Goal: Task Accomplishment & Management: Complete application form

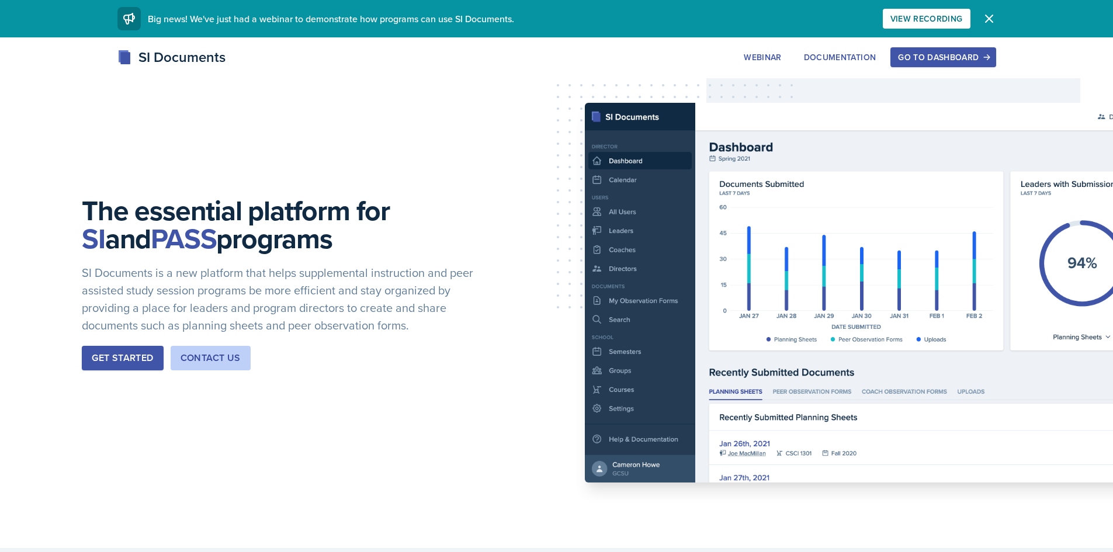
click at [962, 65] on button "Go to Dashboard" at bounding box center [943, 57] width 105 height 20
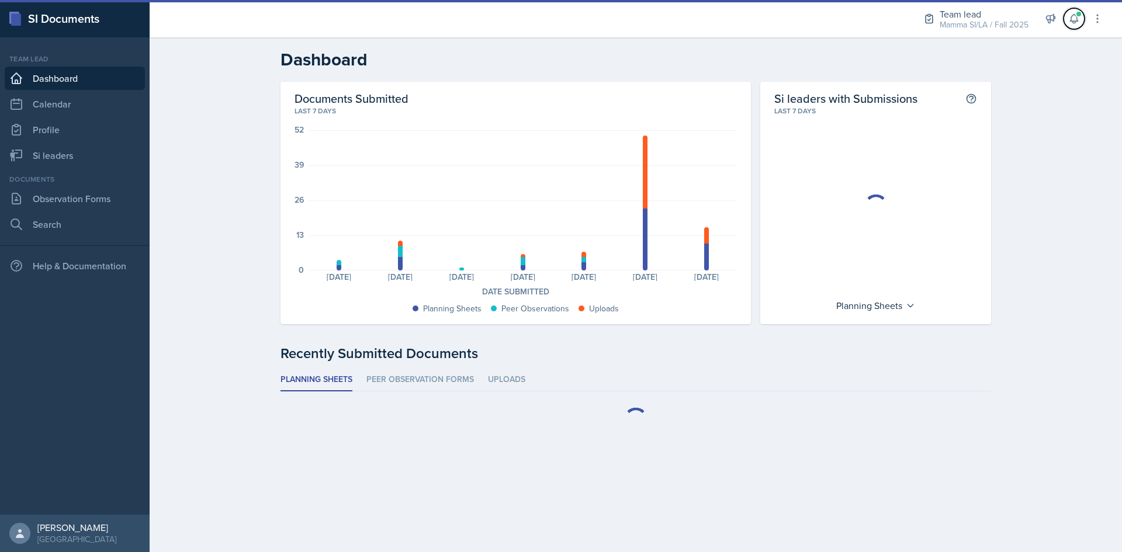
click at [1078, 26] on button at bounding box center [1073, 18] width 21 height 21
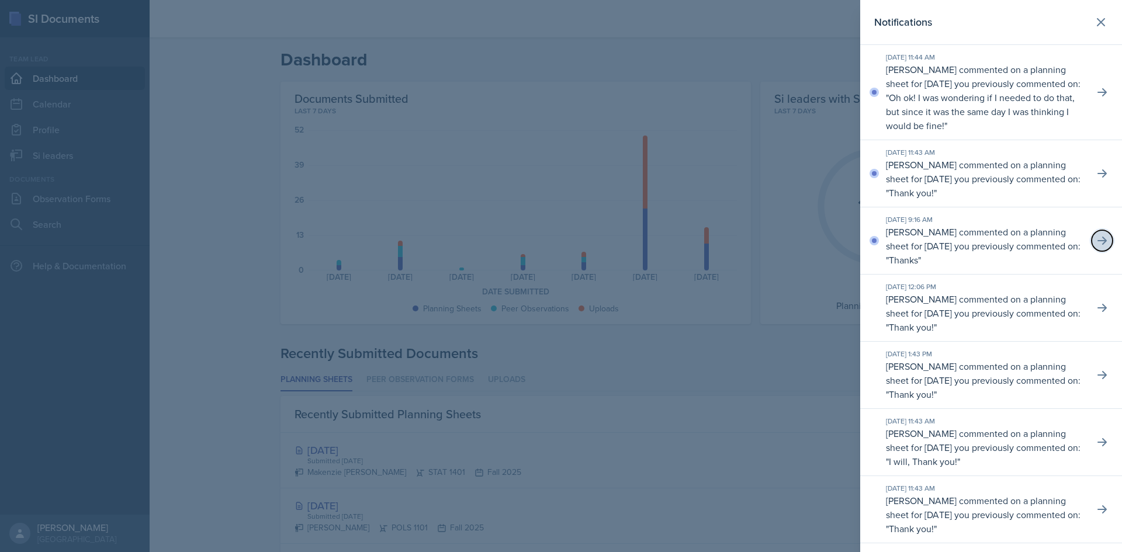
click at [1097, 244] on icon at bounding box center [1102, 241] width 12 height 12
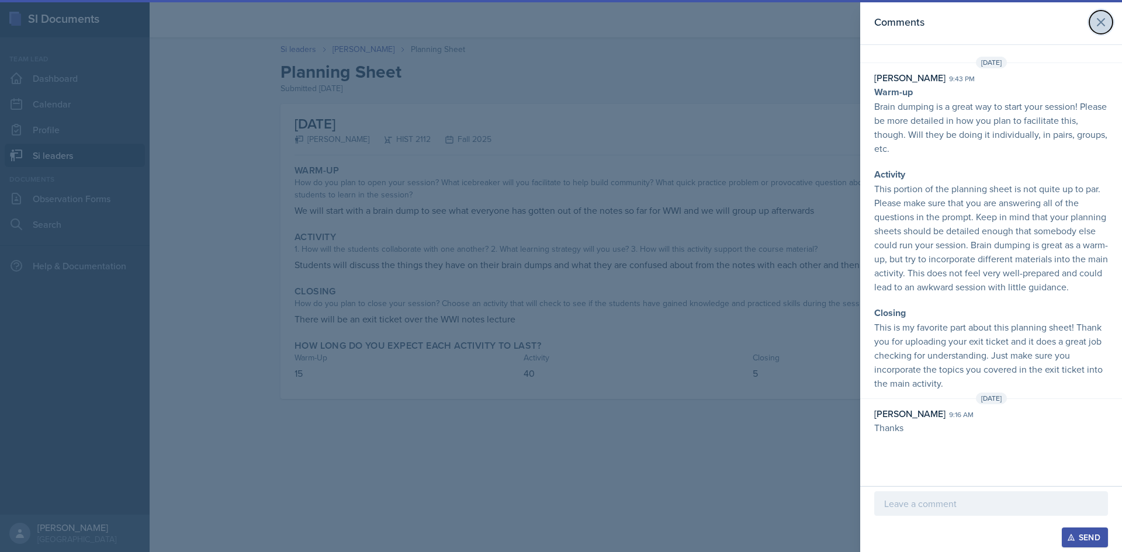
click at [1100, 23] on icon at bounding box center [1100, 22] width 7 height 7
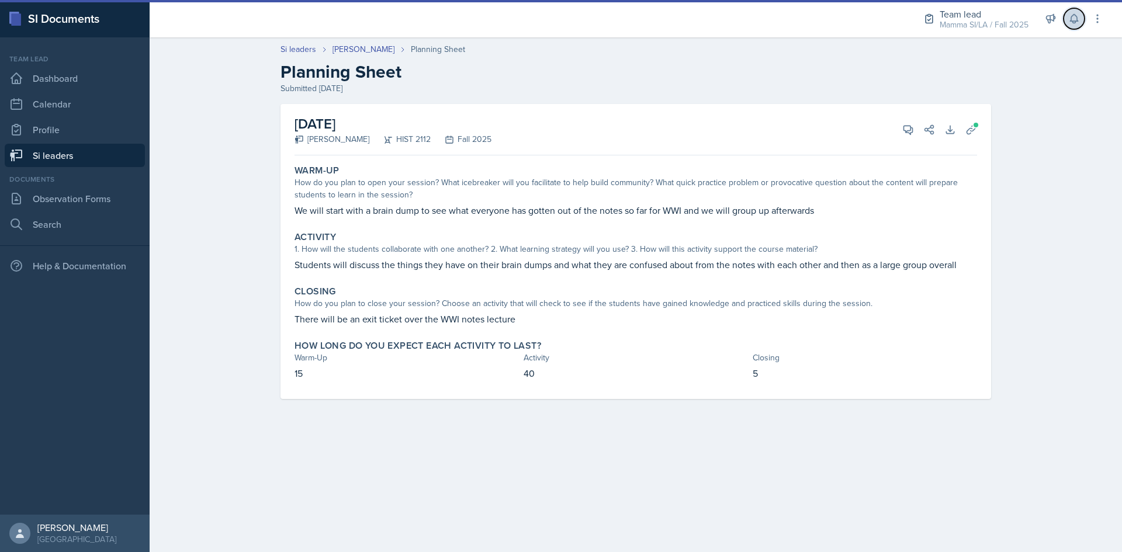
click at [1073, 26] on button at bounding box center [1073, 18] width 21 height 21
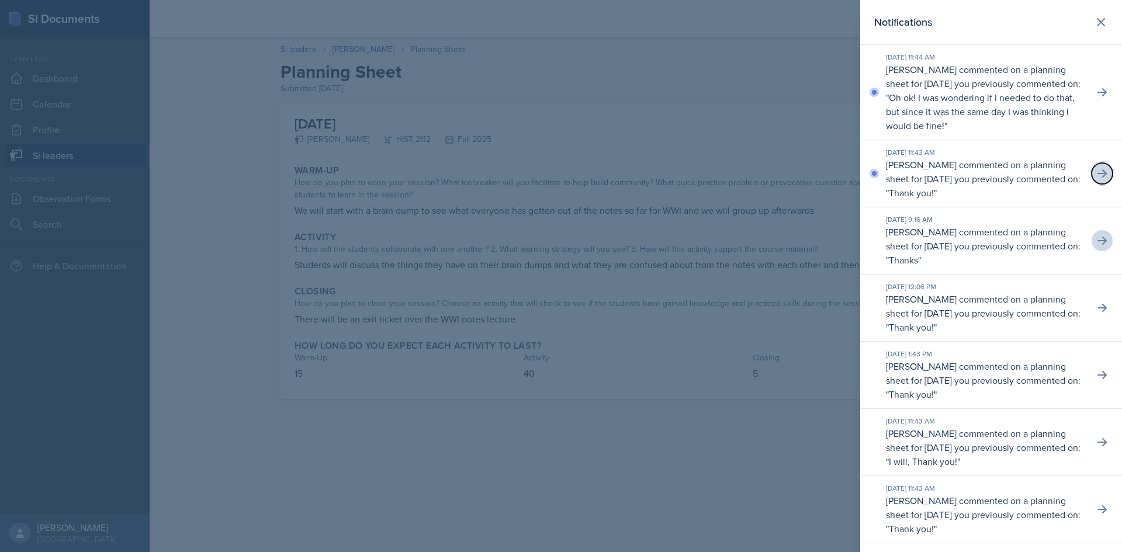
click at [1097, 174] on icon at bounding box center [1101, 173] width 9 height 8
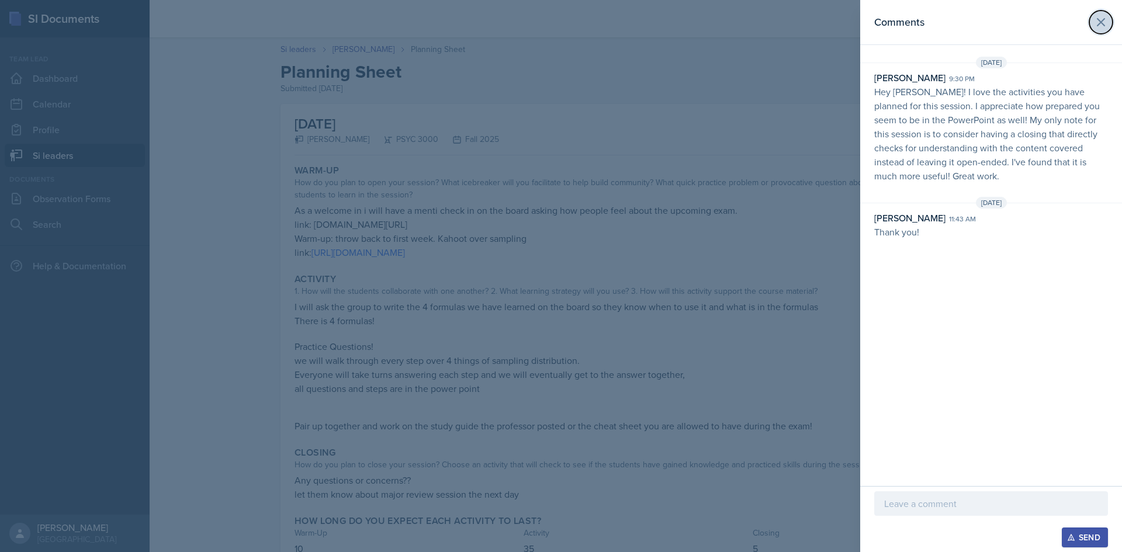
click at [1102, 23] on icon at bounding box center [1100, 22] width 7 height 7
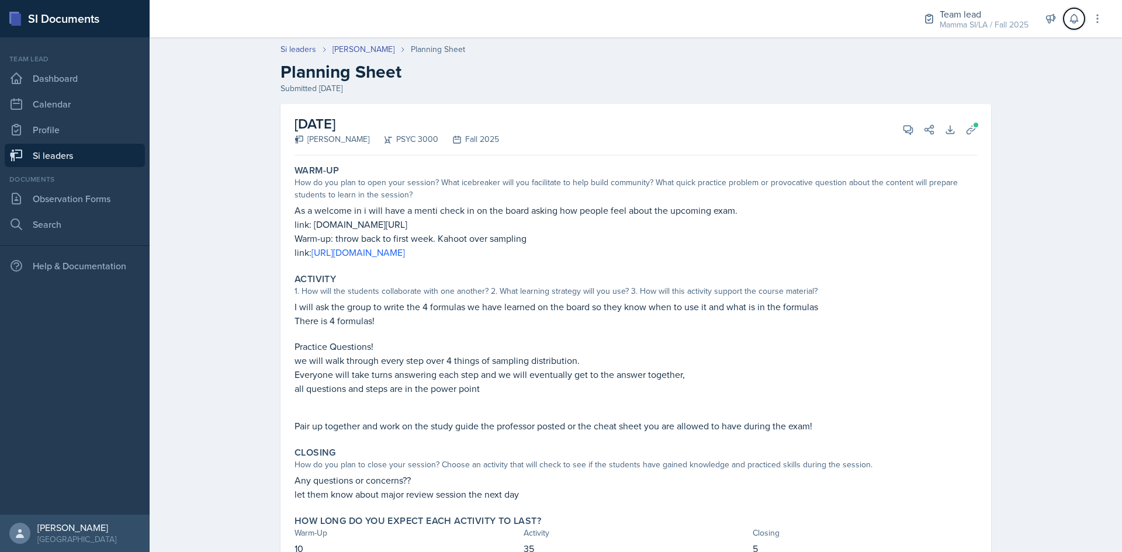
click at [1071, 16] on icon at bounding box center [1074, 19] width 12 height 12
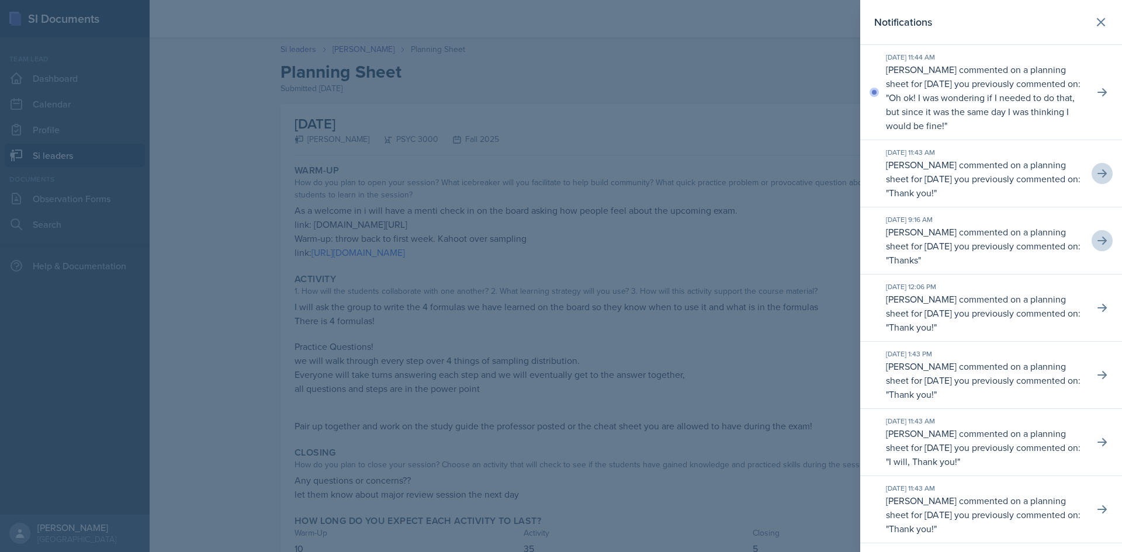
click at [1107, 92] on div "[DATE] 11:44 AM [PERSON_NAME] commented on a planning sheet for [DATE] you prev…" at bounding box center [991, 92] width 262 height 95
click at [1101, 89] on button at bounding box center [1102, 92] width 21 height 21
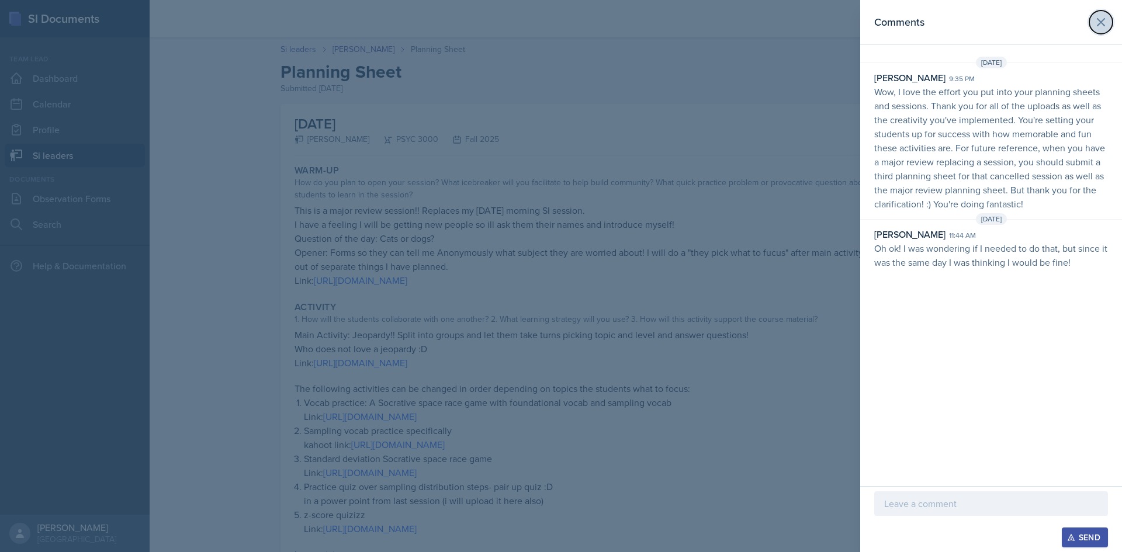
click at [1101, 28] on icon at bounding box center [1101, 22] width 14 height 14
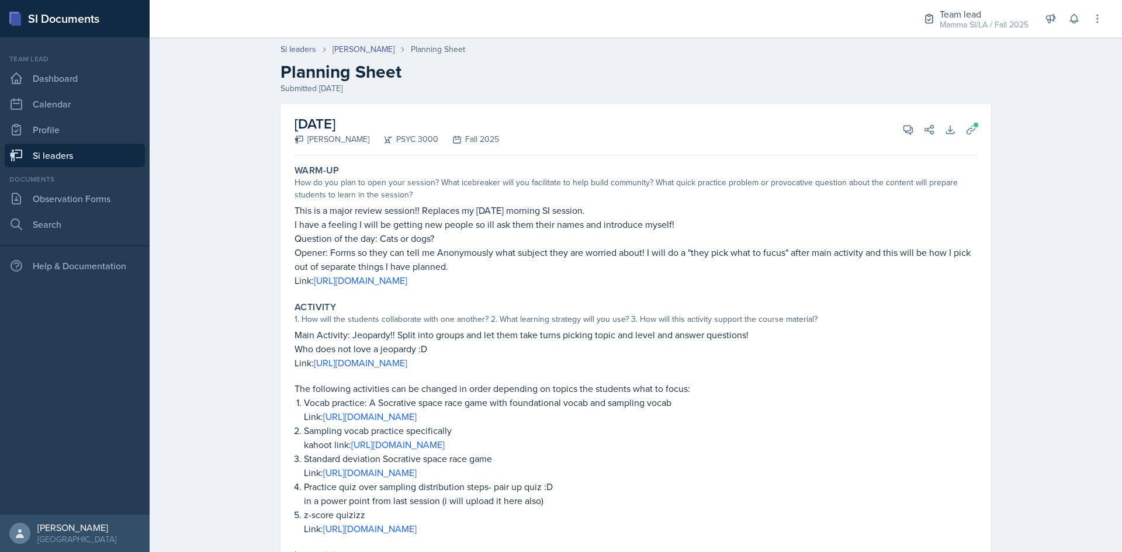
drag, startPoint x: 92, startPoint y: 154, endPoint x: 102, endPoint y: 151, distance: 9.8
click at [92, 154] on link "Si leaders" at bounding box center [75, 155] width 140 height 23
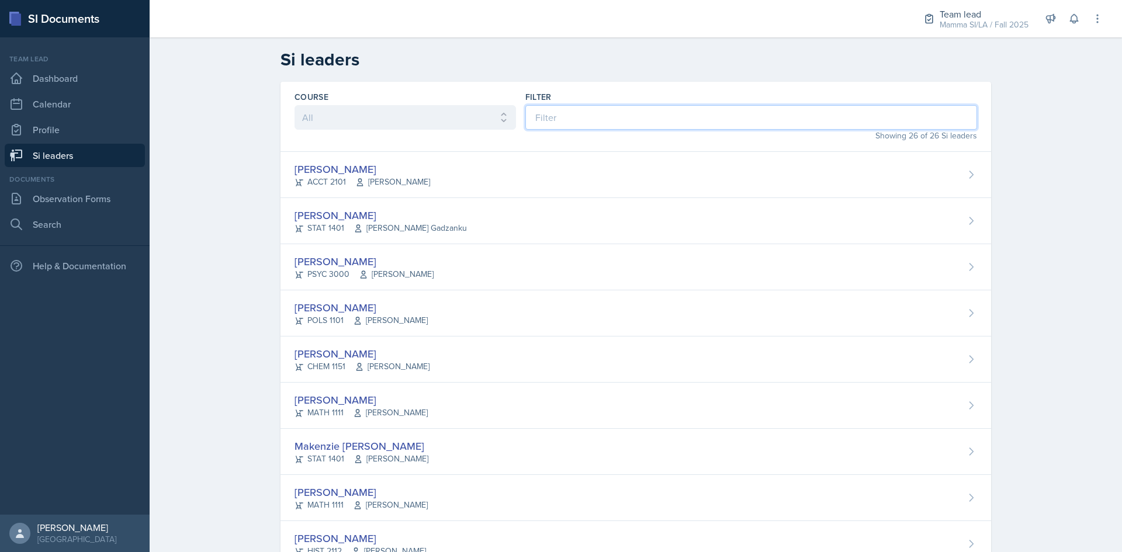
click at [587, 113] on input at bounding box center [751, 117] width 452 height 25
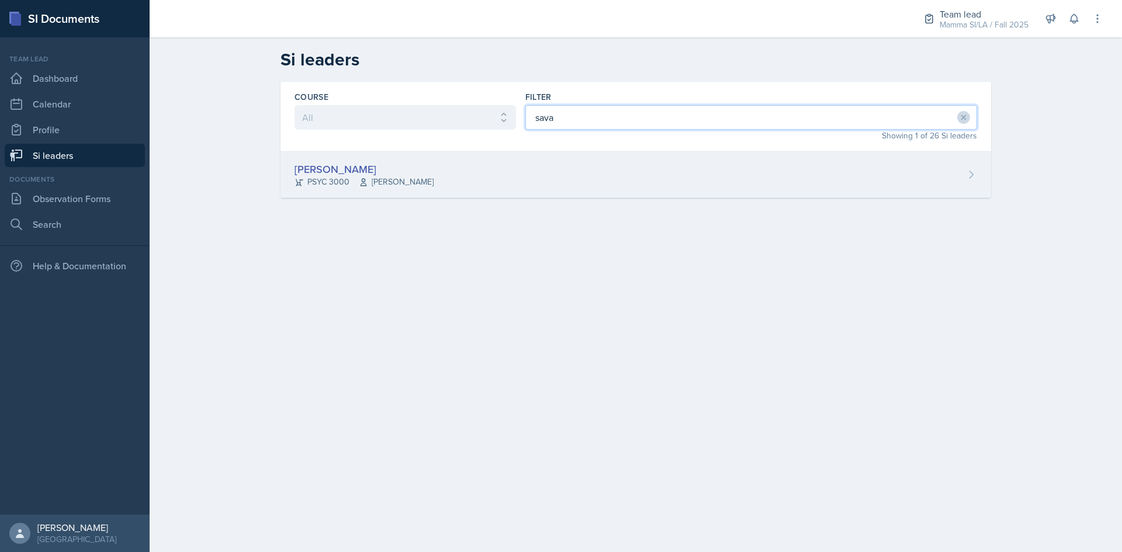
type input "sava"
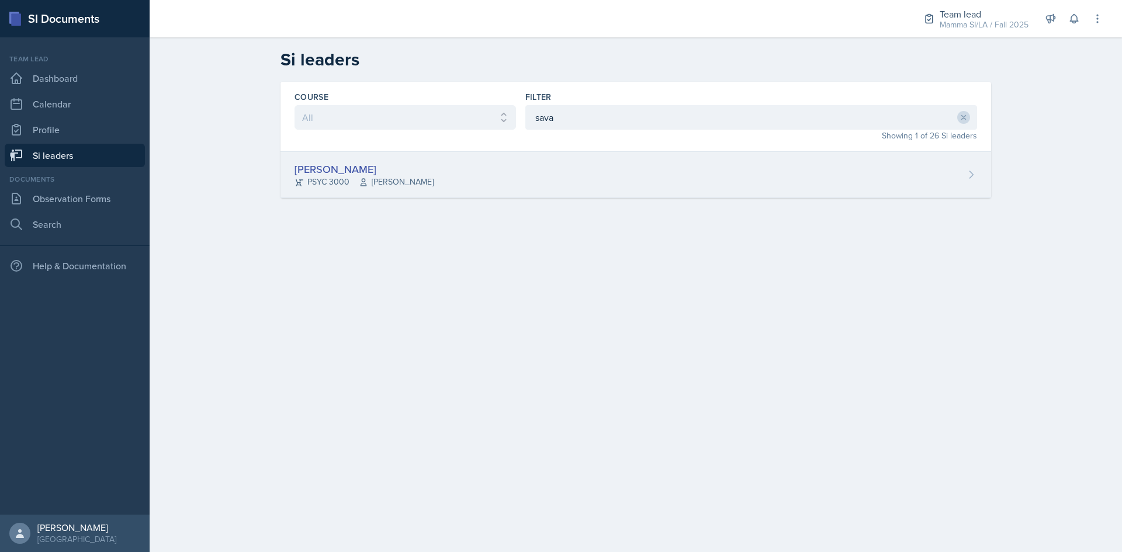
click at [491, 192] on div "[PERSON_NAME] PSYC 3000 [PERSON_NAME]" at bounding box center [635, 175] width 711 height 46
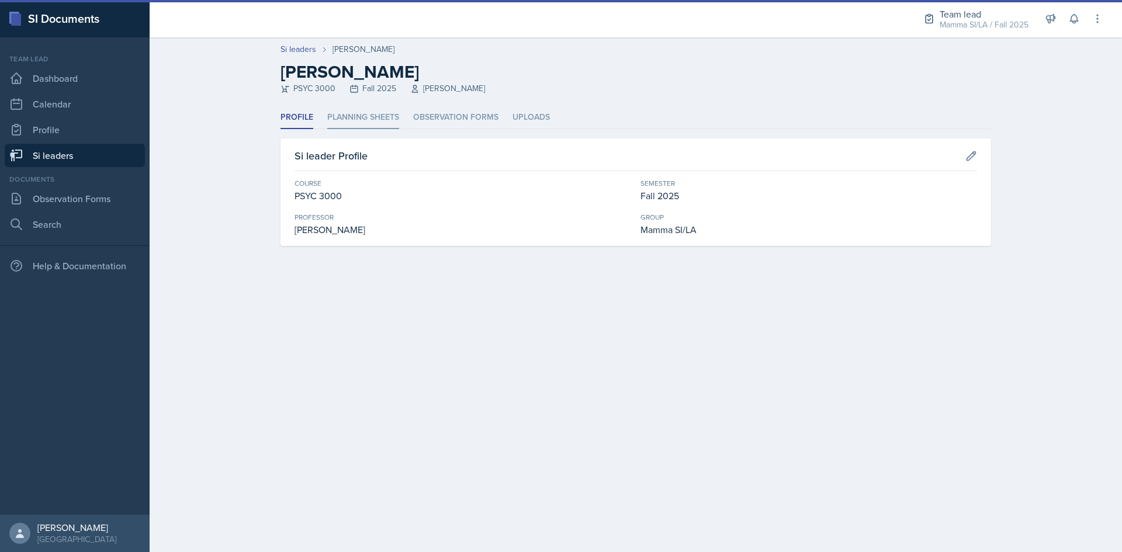
click at [368, 110] on li "Planning Sheets" at bounding box center [363, 117] width 72 height 23
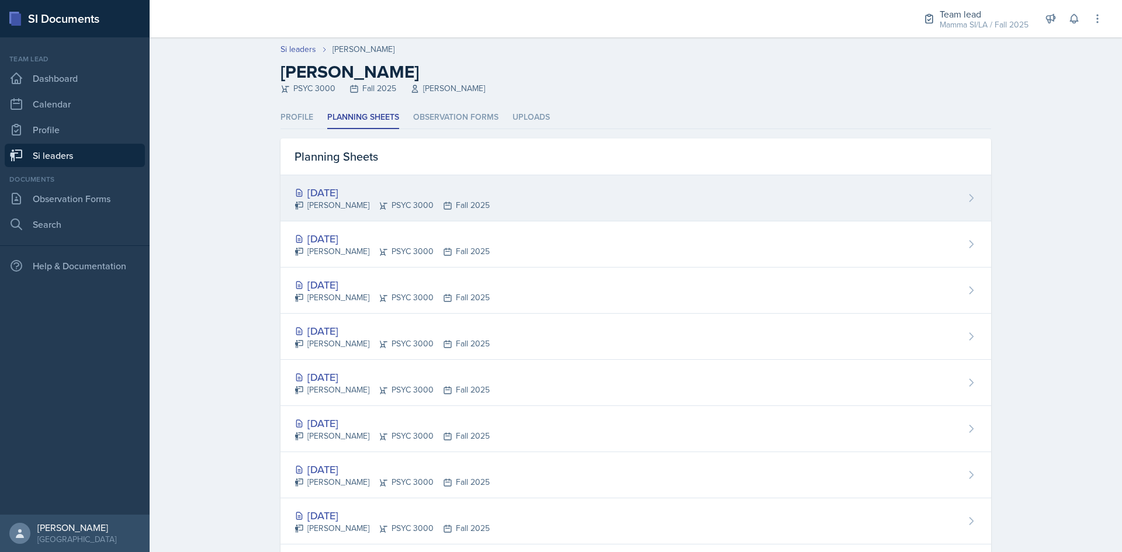
click at [454, 199] on div "[DATE]" at bounding box center [392, 193] width 195 height 16
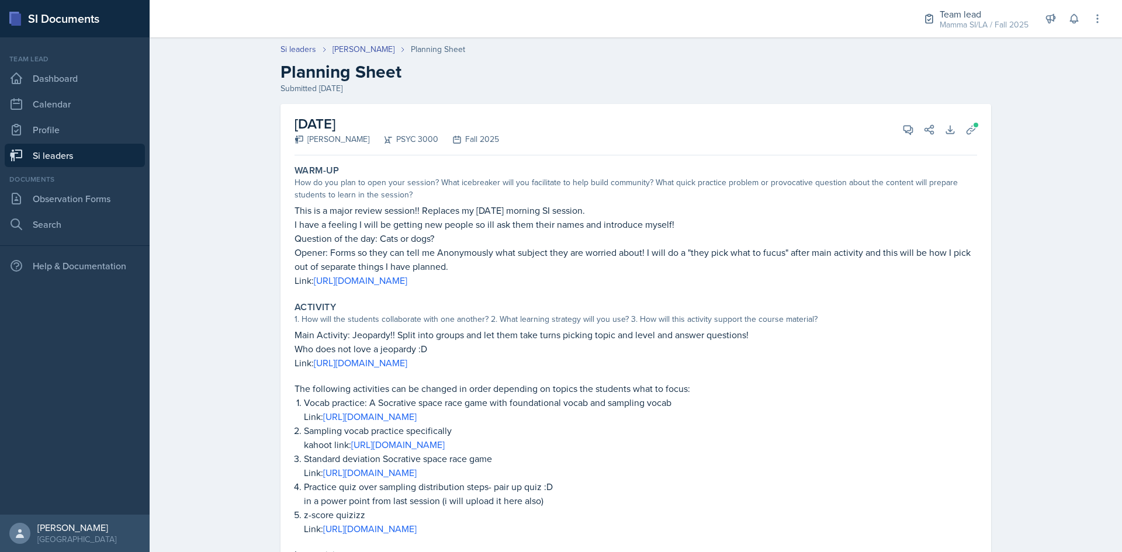
click at [109, 160] on link "Si leaders" at bounding box center [75, 155] width 140 height 23
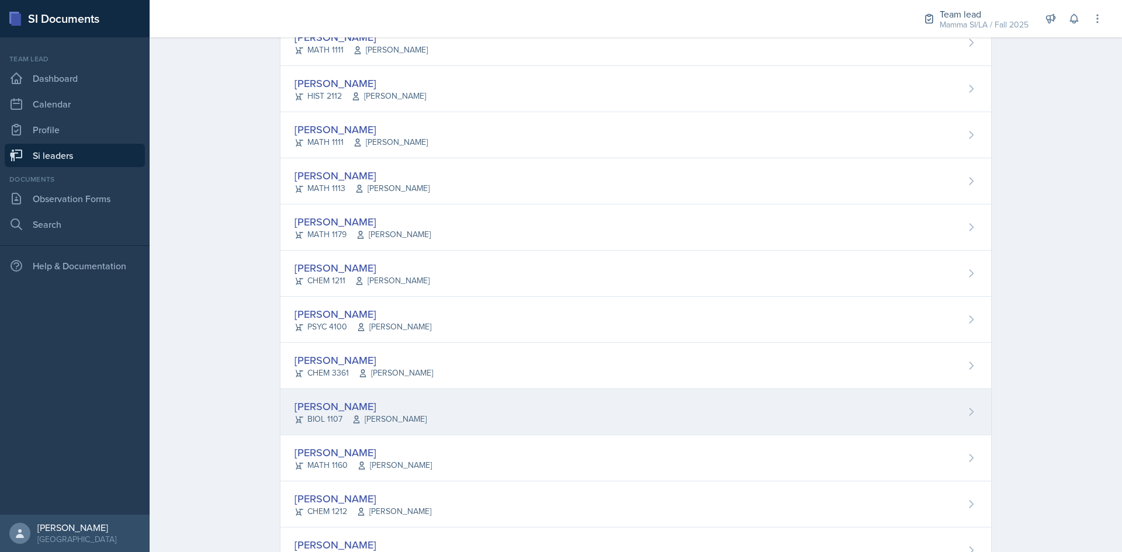
scroll to position [467, 0]
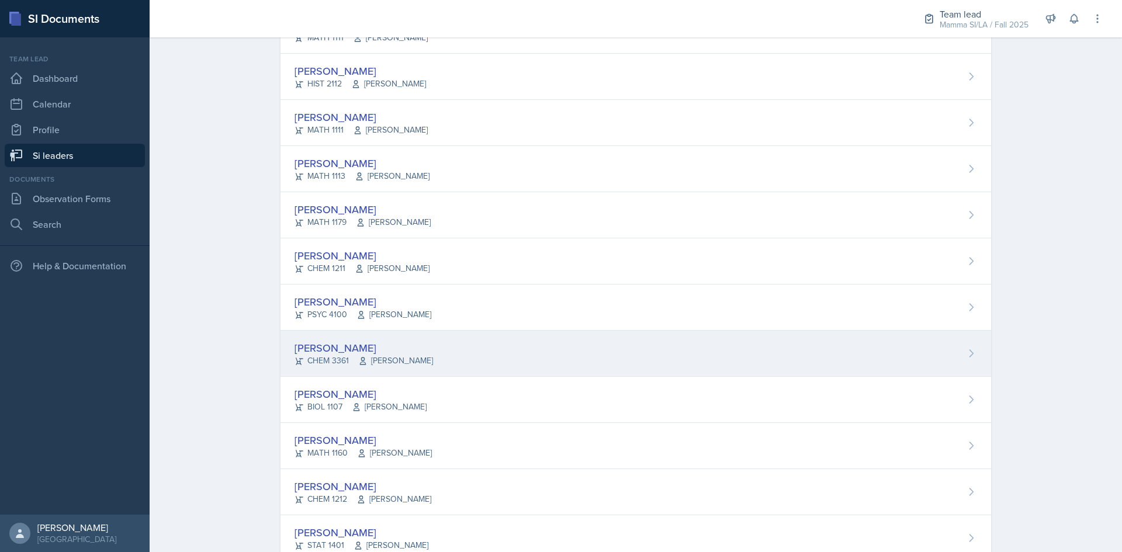
click at [389, 352] on div "[PERSON_NAME]" at bounding box center [364, 348] width 138 height 16
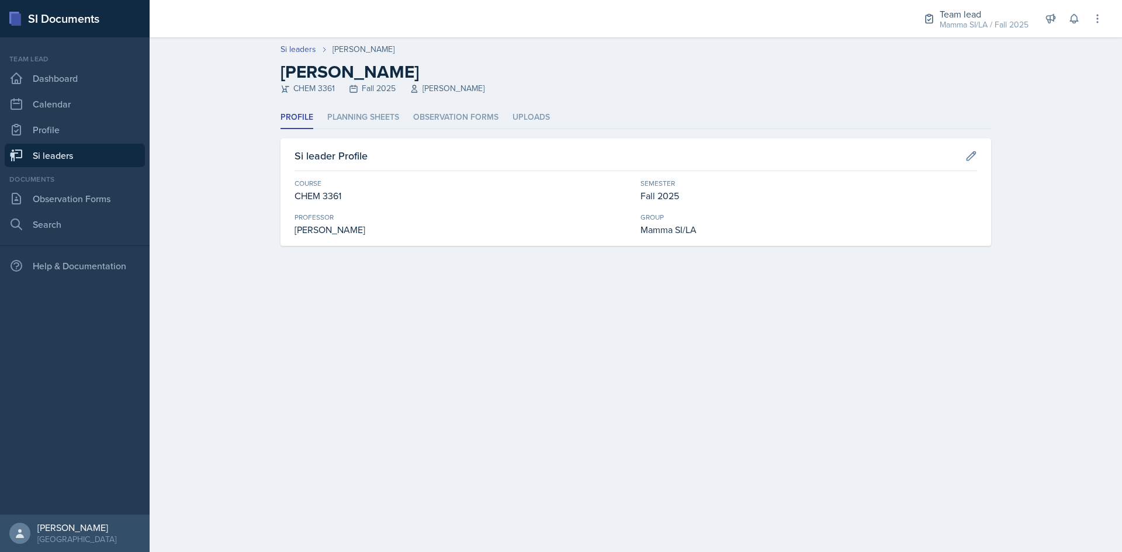
click at [403, 117] on ul "Profile Planning Sheets Observation Forms Uploads" at bounding box center [635, 117] width 711 height 23
click at [389, 126] on li "Planning Sheets" at bounding box center [363, 117] width 72 height 23
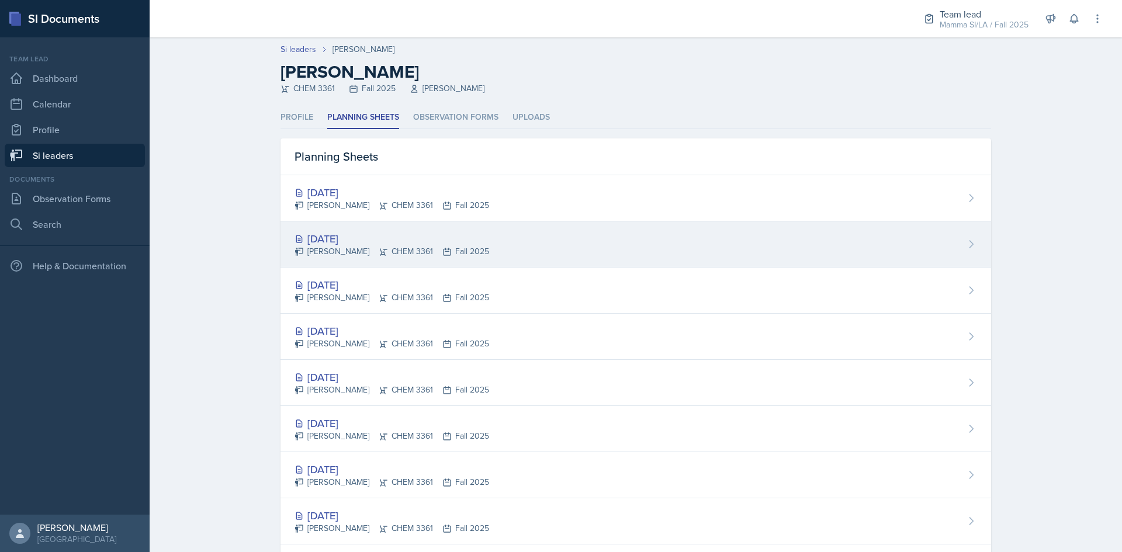
click at [408, 245] on div "[PERSON_NAME] CHEM 3361 Fall 2025" at bounding box center [392, 251] width 195 height 12
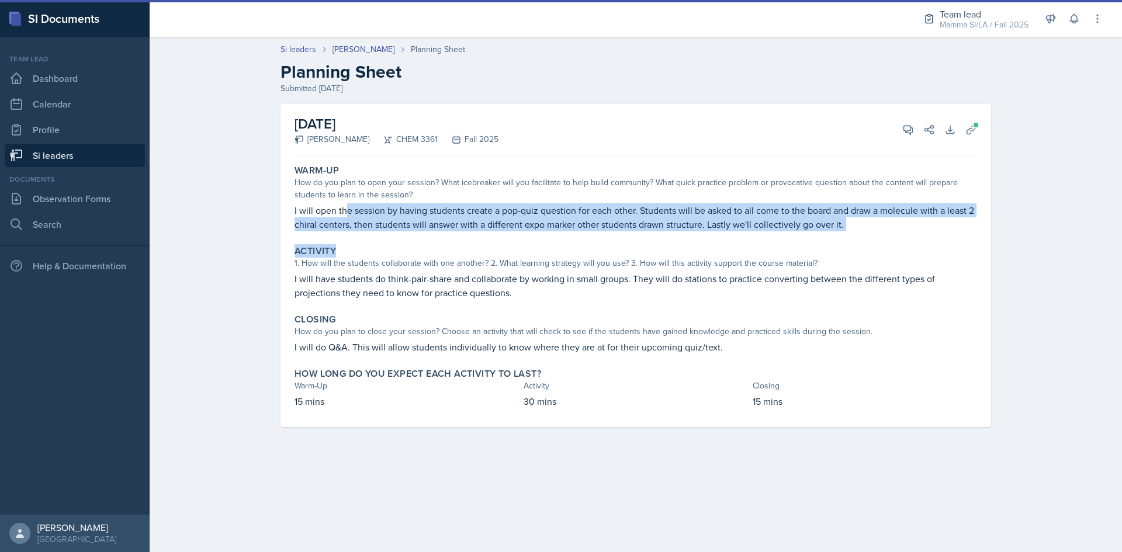
drag, startPoint x: 347, startPoint y: 210, endPoint x: 538, endPoint y: 242, distance: 193.8
click at [538, 242] on div "Warm-Up How do you plan to open your session? What icebreaker will you facilita…" at bounding box center [636, 293] width 683 height 267
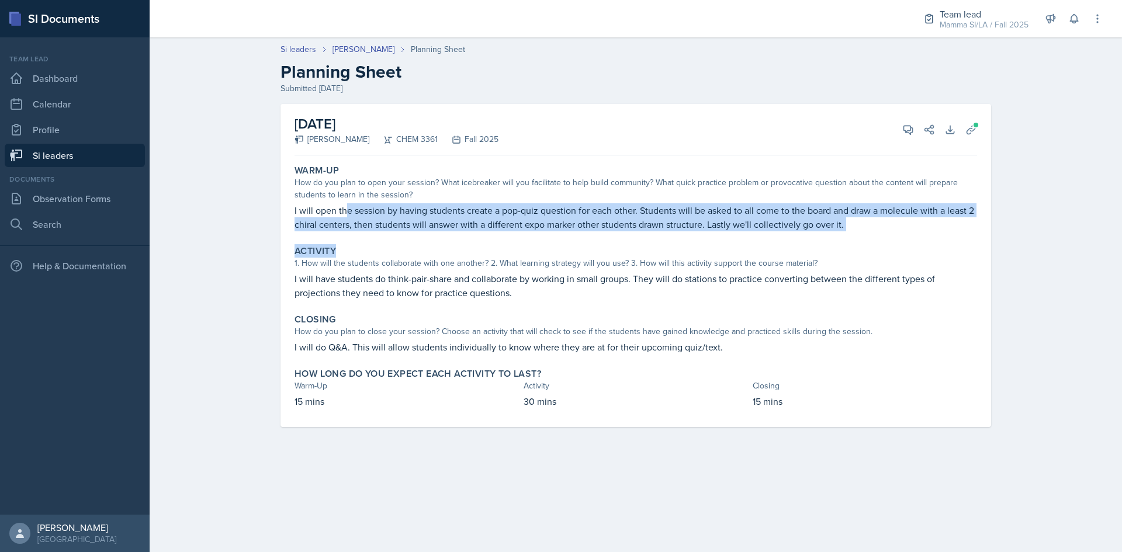
click at [711, 204] on p "I will open the session by having students create a pop-quiz question for each …" at bounding box center [636, 217] width 683 height 28
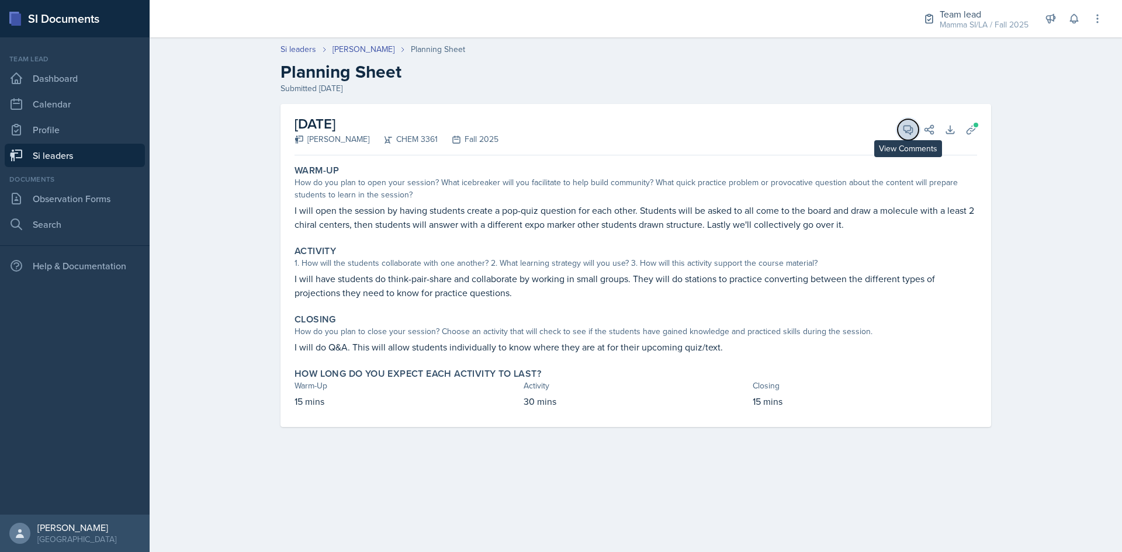
click at [910, 125] on span at bounding box center [912, 126] width 6 height 6
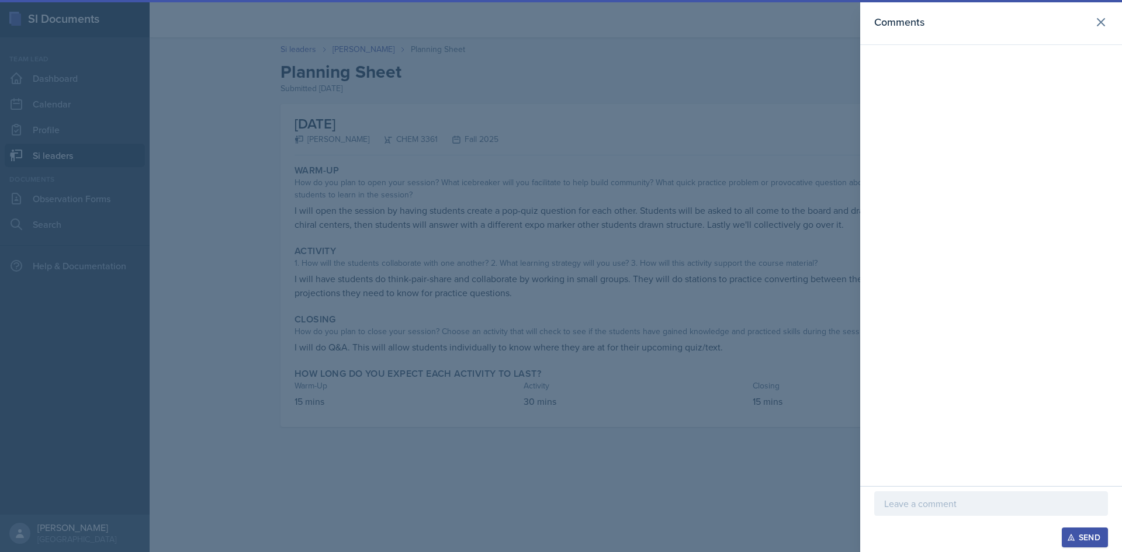
click at [798, 128] on div at bounding box center [561, 276] width 1122 height 552
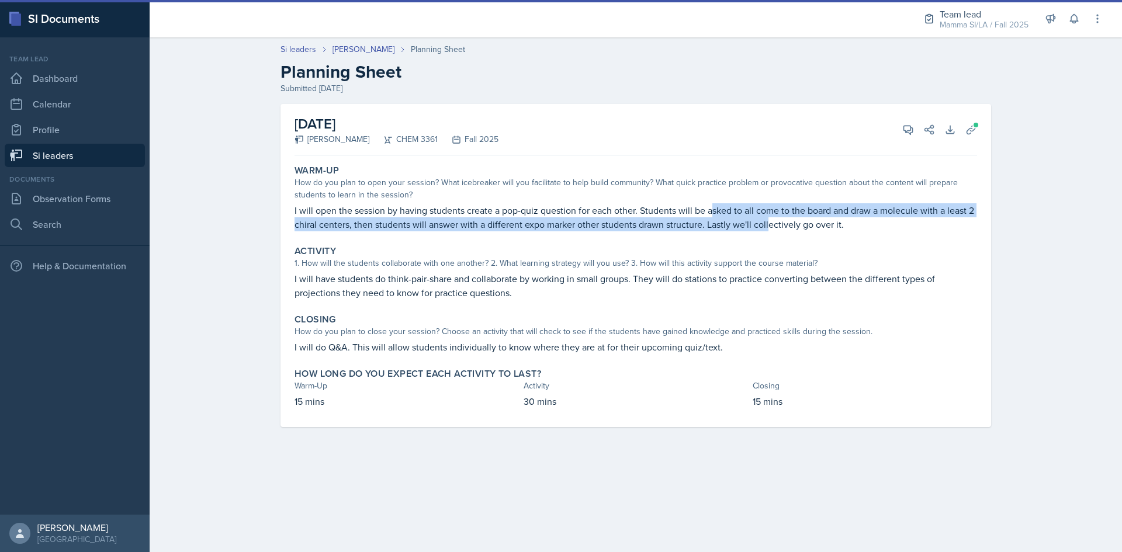
drag, startPoint x: 713, startPoint y: 211, endPoint x: 770, endPoint y: 221, distance: 57.6
click at [770, 221] on p "I will open the session by having students create a pop-quiz question for each …" at bounding box center [636, 217] width 683 height 28
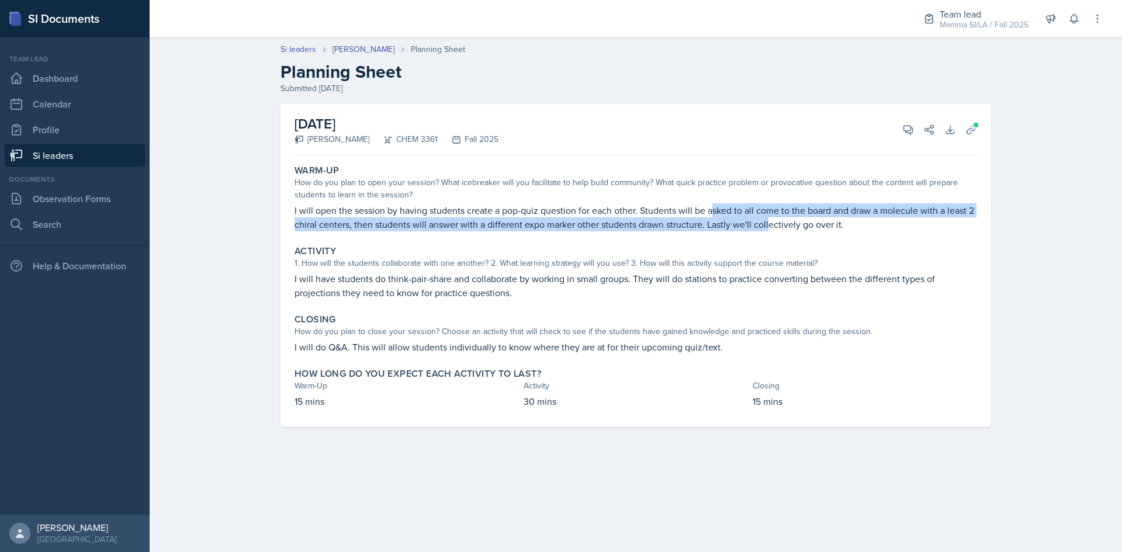
click at [770, 221] on p "I will open the session by having students create a pop-quiz question for each …" at bounding box center [636, 217] width 683 height 28
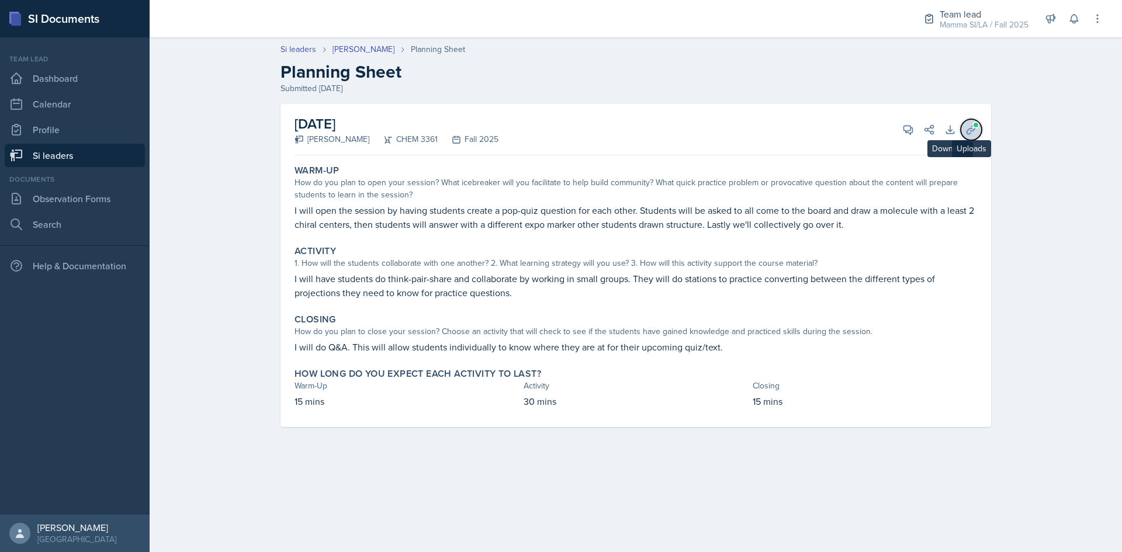
click at [969, 130] on icon at bounding box center [971, 130] width 12 height 12
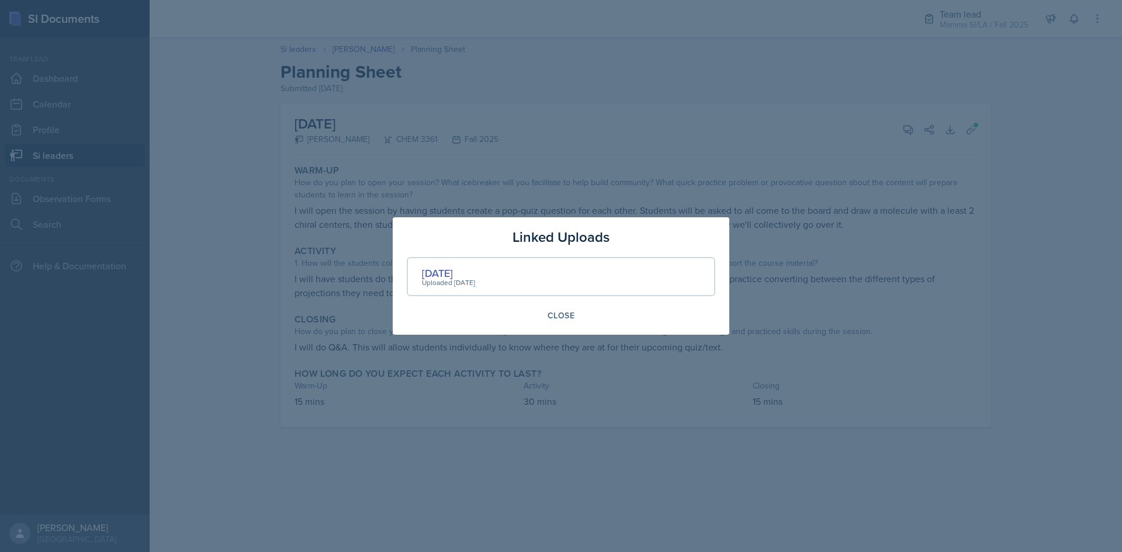
click at [778, 117] on div at bounding box center [561, 276] width 1122 height 552
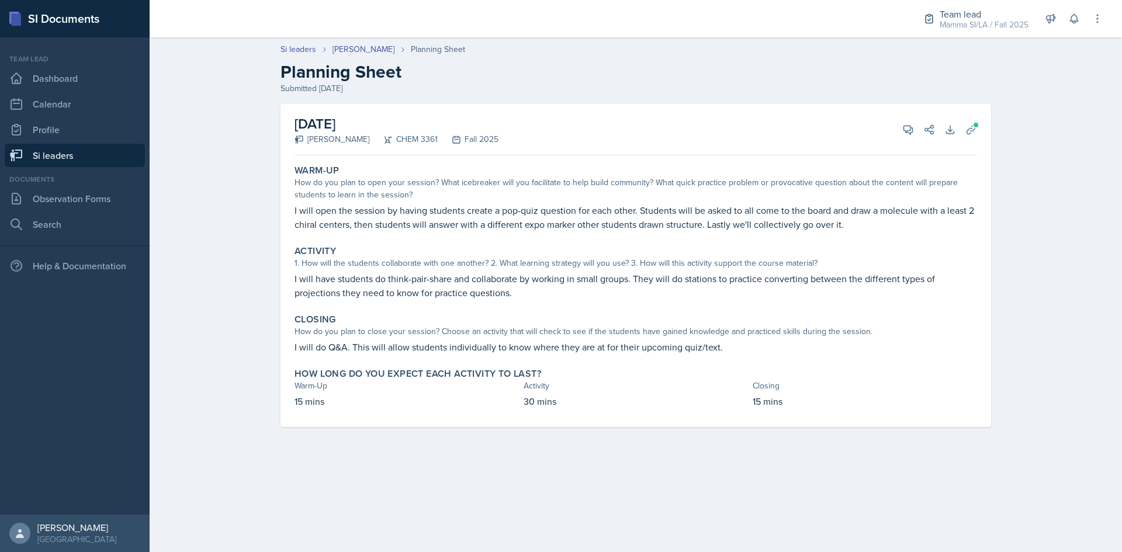
click at [78, 164] on link "Si leaders" at bounding box center [75, 155] width 140 height 23
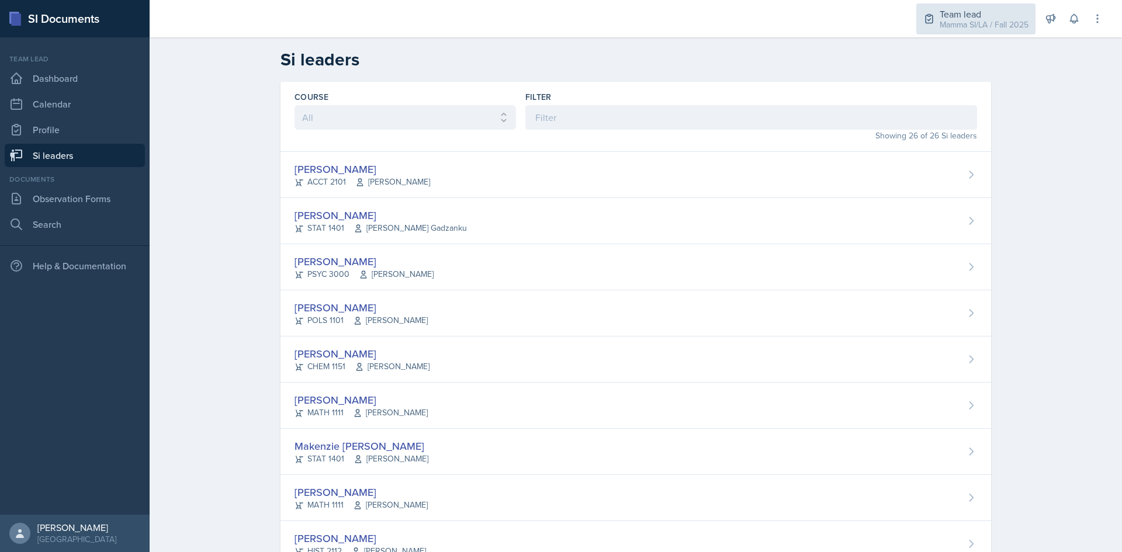
click at [983, 13] on div "Team lead" at bounding box center [984, 14] width 89 height 14
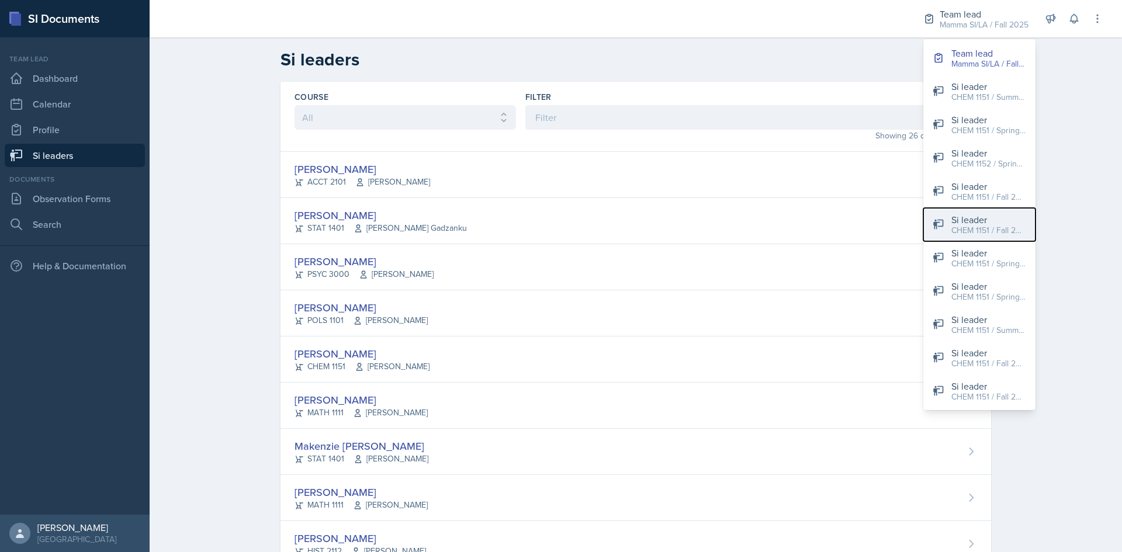
click at [1010, 226] on div "CHEM 1151 / Fall 2025" at bounding box center [988, 230] width 75 height 12
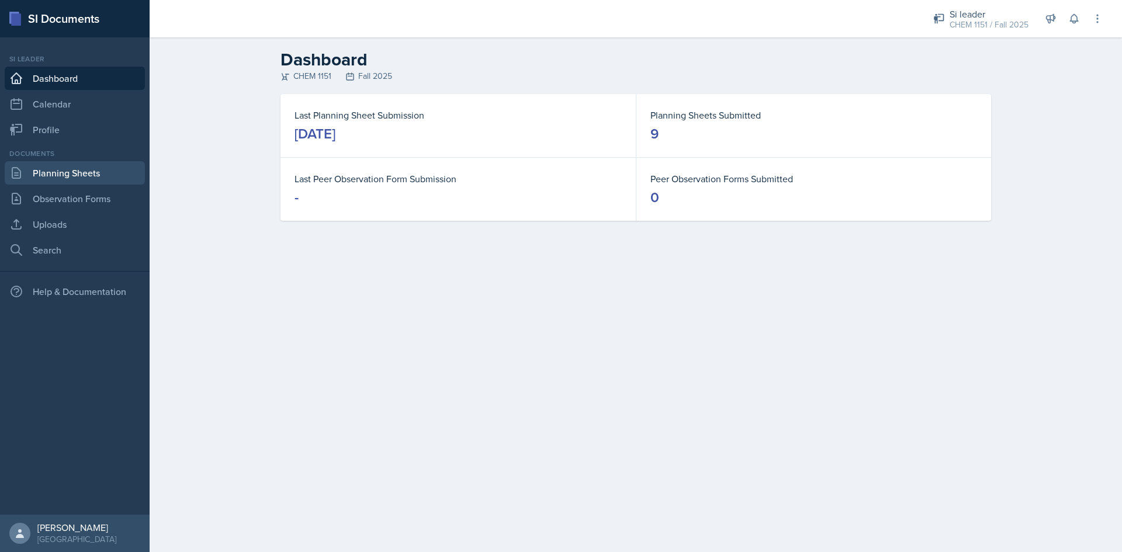
drag, startPoint x: 84, startPoint y: 175, endPoint x: 89, endPoint y: 176, distance: 6.0
click at [84, 174] on link "Planning Sheets" at bounding box center [75, 172] width 140 height 23
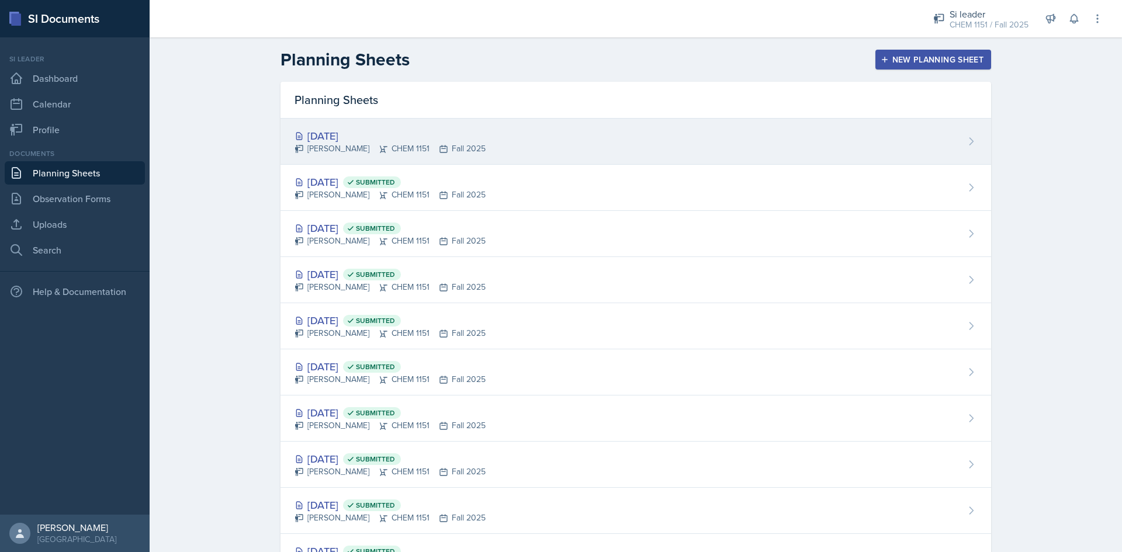
click at [588, 127] on div "[DATE] [PERSON_NAME] CHEM 1151 Fall 2025" at bounding box center [635, 142] width 711 height 46
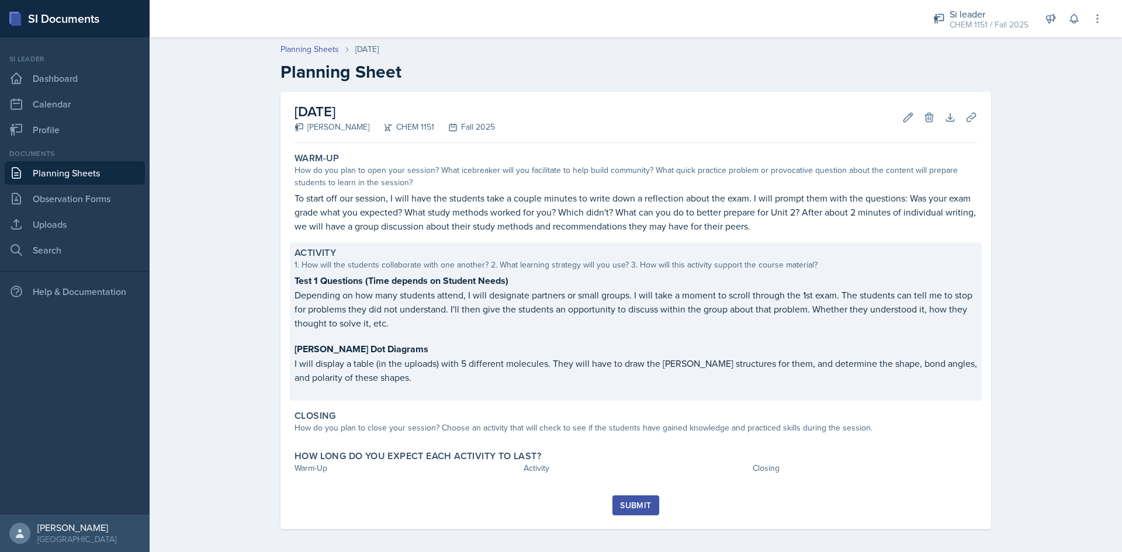
click at [514, 319] on p "Depending on how many students attend, I will designate partners or small group…" at bounding box center [636, 309] width 683 height 42
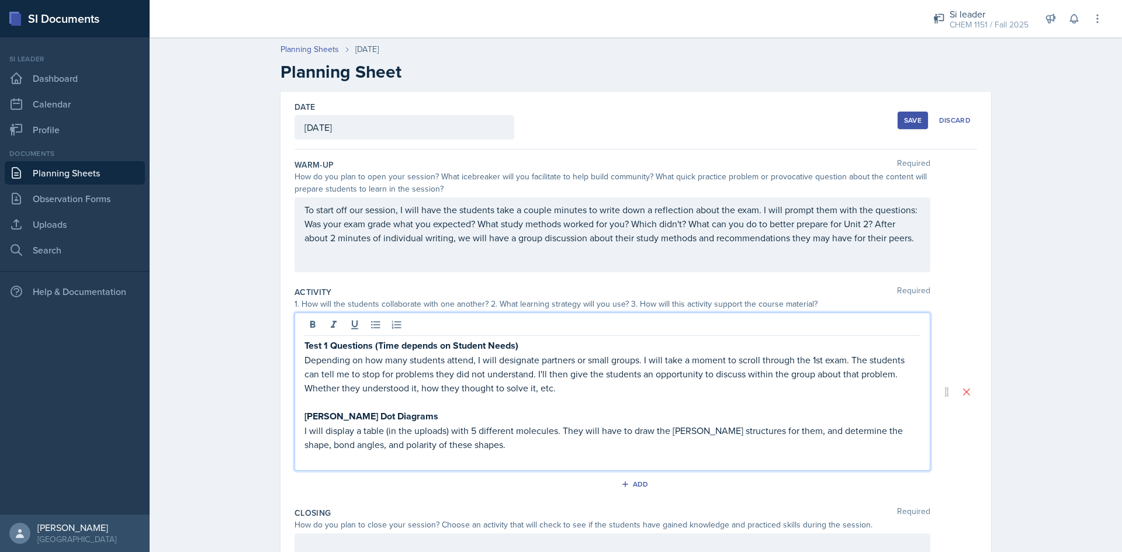
drag, startPoint x: 499, startPoint y: 435, endPoint x: 321, endPoint y: 398, distance: 182.1
click at [319, 397] on div "Test 1 Questions (Time depends on Student Needs) Depending on how many students…" at bounding box center [612, 401] width 616 height 127
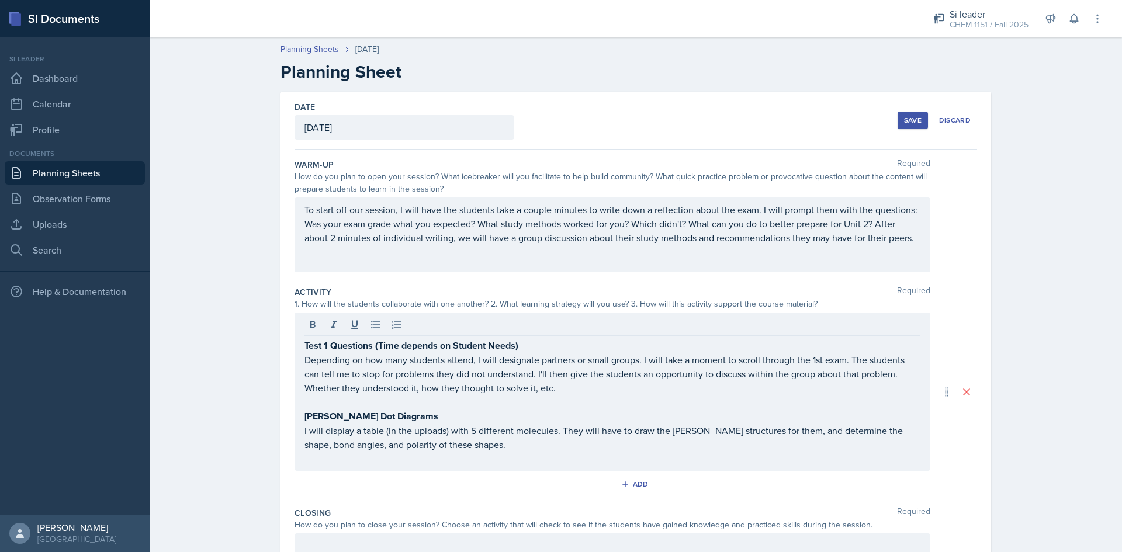
drag, startPoint x: 476, startPoint y: 470, endPoint x: 468, endPoint y: 460, distance: 12.0
click at [468, 460] on div "Test 1 Questions (Time depends on Student Needs) Depending on how many students…" at bounding box center [613, 392] width 636 height 158
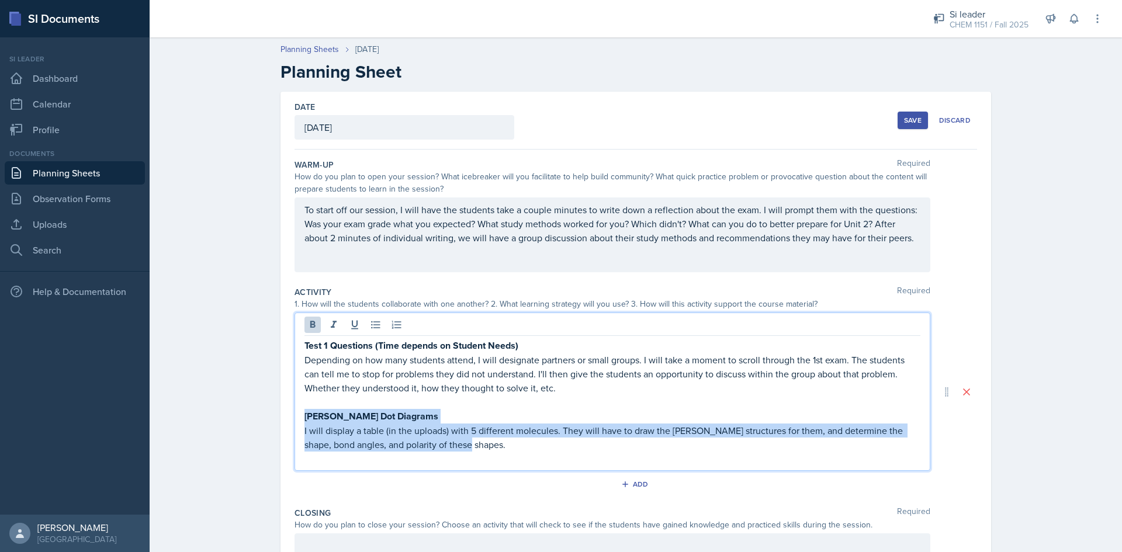
drag, startPoint x: 422, startPoint y: 430, endPoint x: 296, endPoint y: 414, distance: 127.2
click at [296, 414] on div "Test 1 Questions (Time depends on Student Needs) Depending on how many students…" at bounding box center [613, 392] width 636 height 158
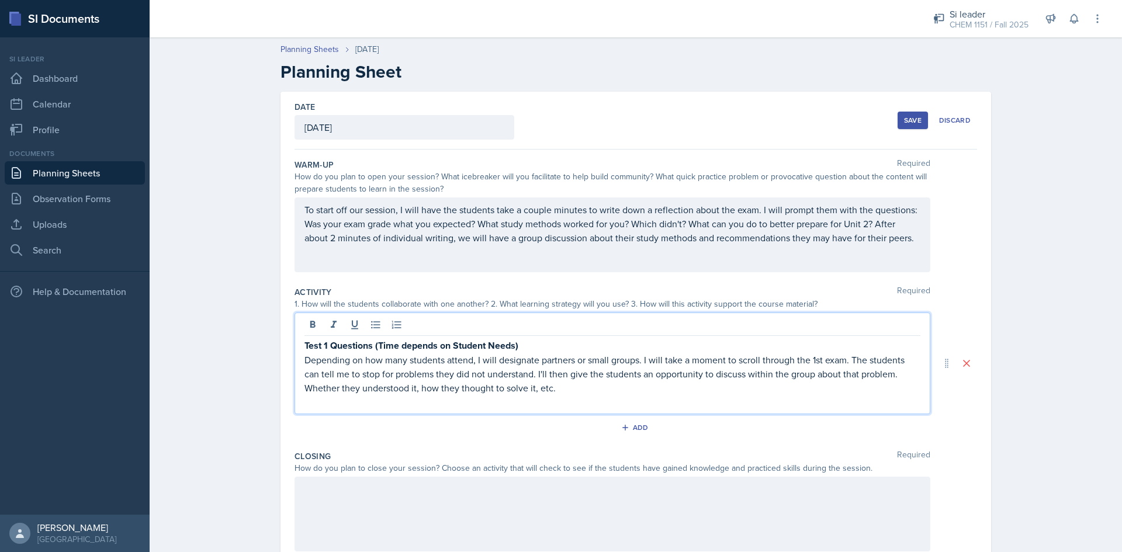
click at [659, 503] on div at bounding box center [613, 514] width 636 height 75
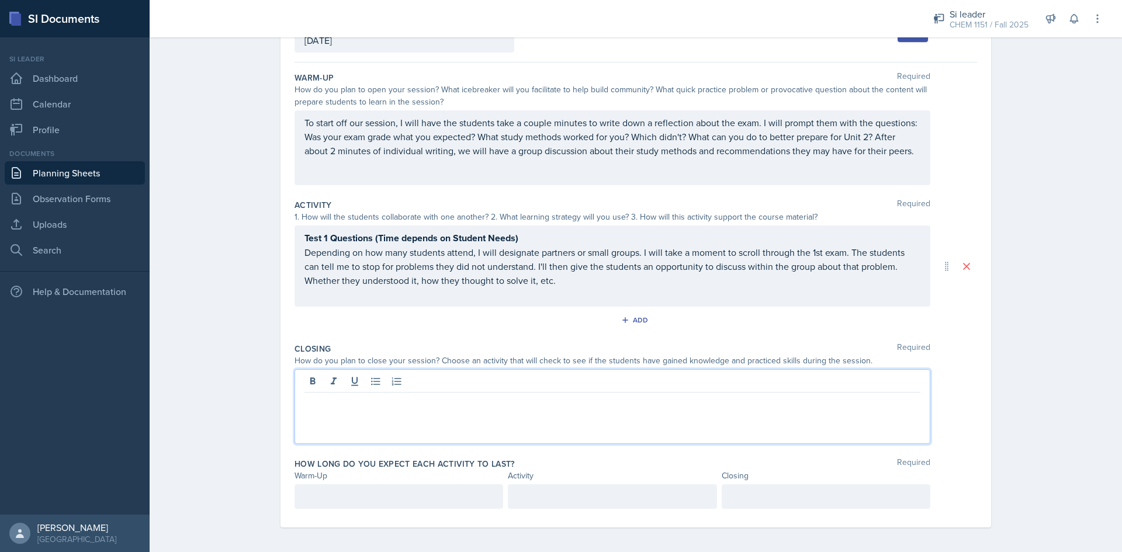
scroll to position [91, 0]
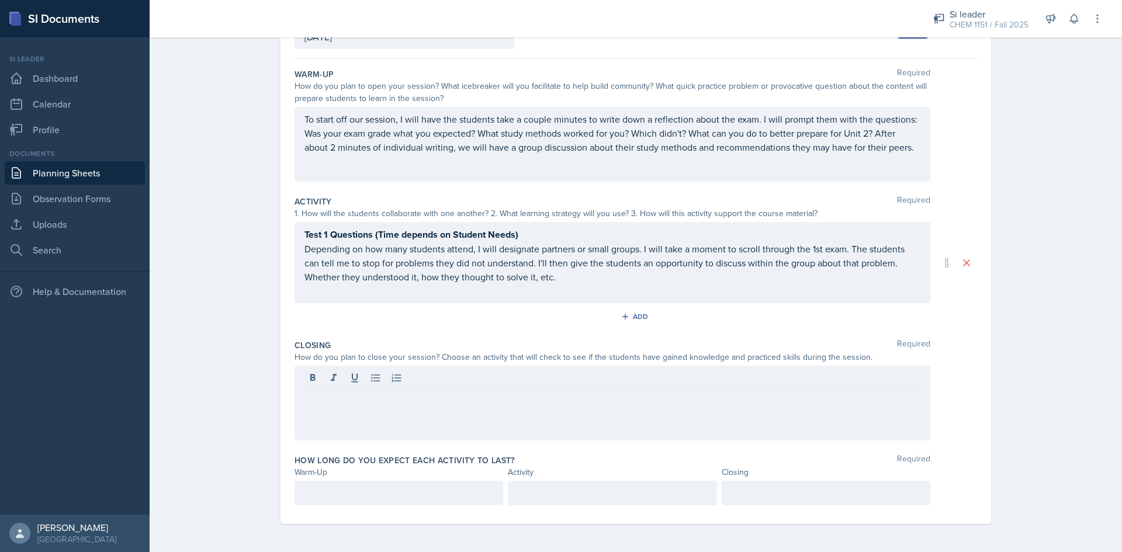
click at [680, 411] on div at bounding box center [613, 403] width 636 height 75
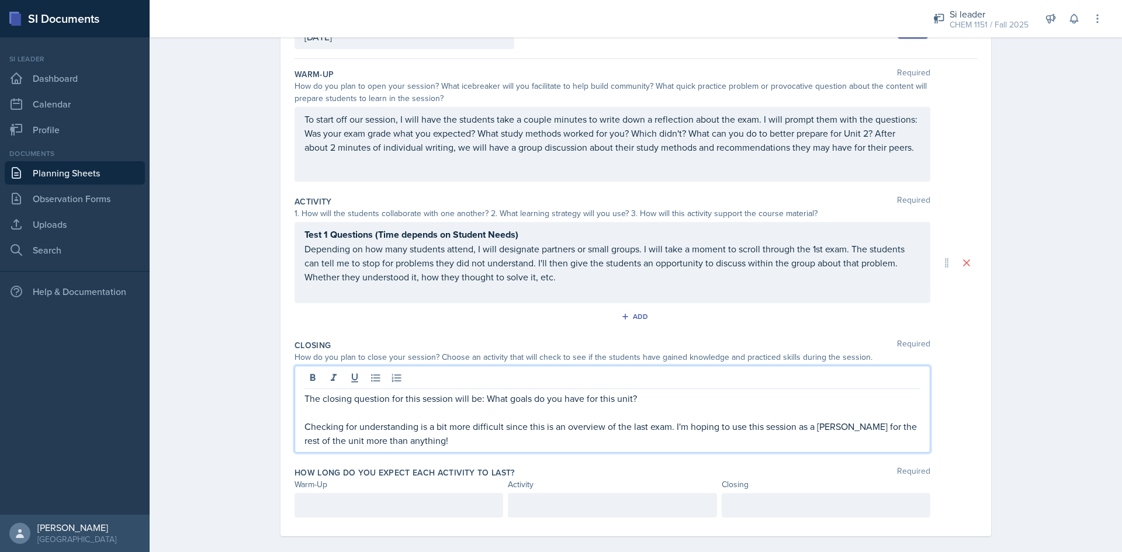
click at [410, 511] on div at bounding box center [399, 505] width 209 height 25
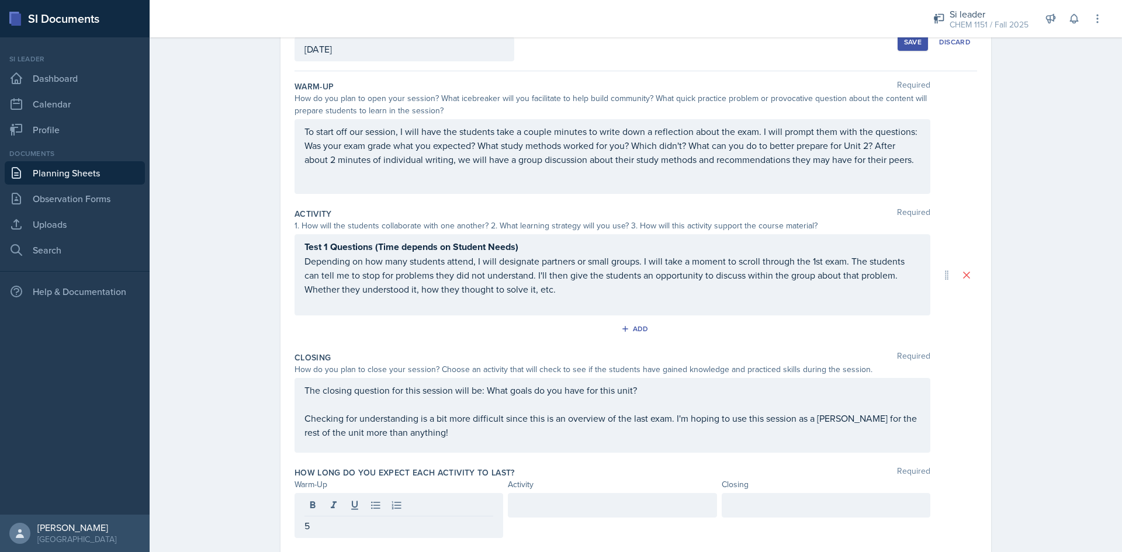
click at [586, 515] on div at bounding box center [612, 505] width 209 height 25
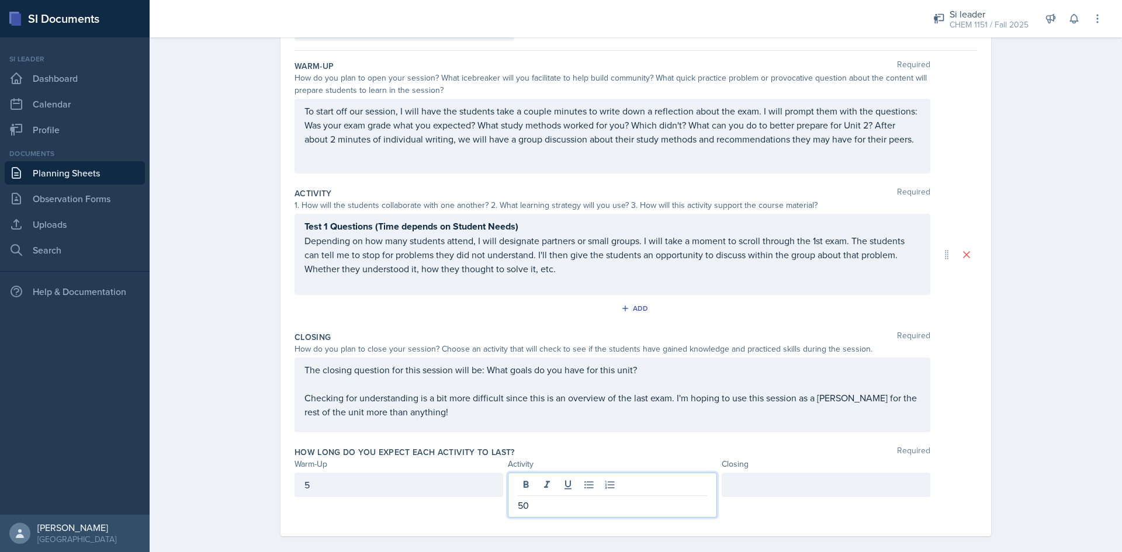
click at [756, 496] on div at bounding box center [826, 485] width 209 height 25
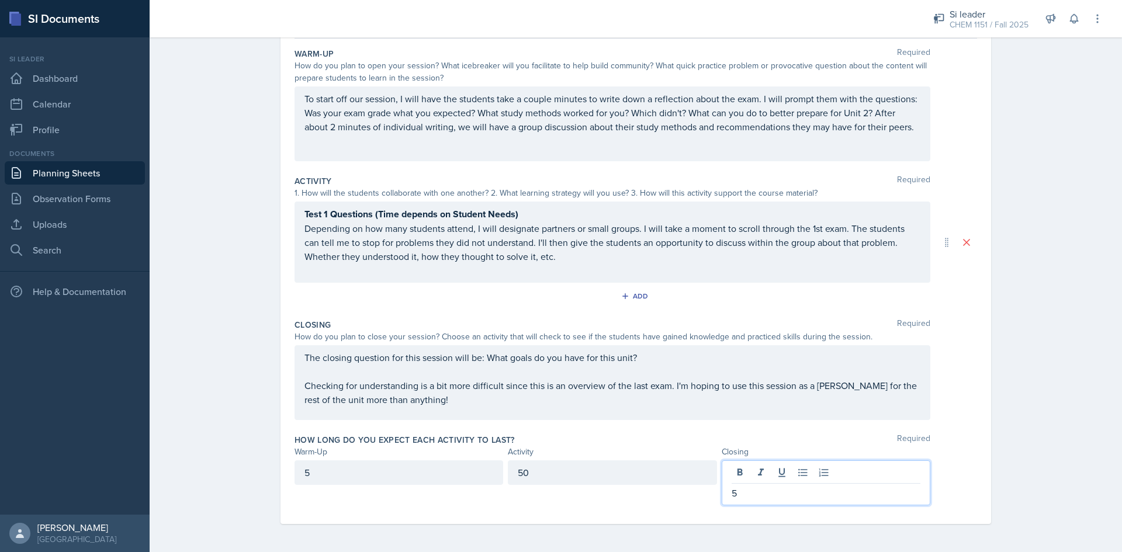
click at [940, 434] on div "How long do you expect each activity to last? Required" at bounding box center [636, 440] width 683 height 12
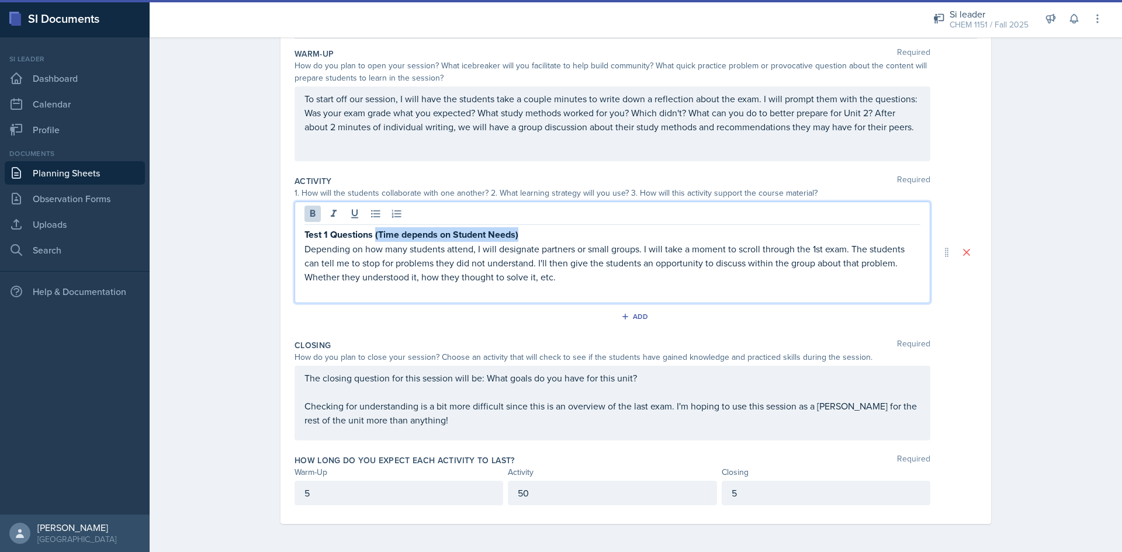
drag, startPoint x: 527, startPoint y: 235, endPoint x: 372, endPoint y: 237, distance: 155.4
click at [372, 237] on p "Test 1 Questions (Time depends on Student Needs)" at bounding box center [612, 234] width 616 height 15
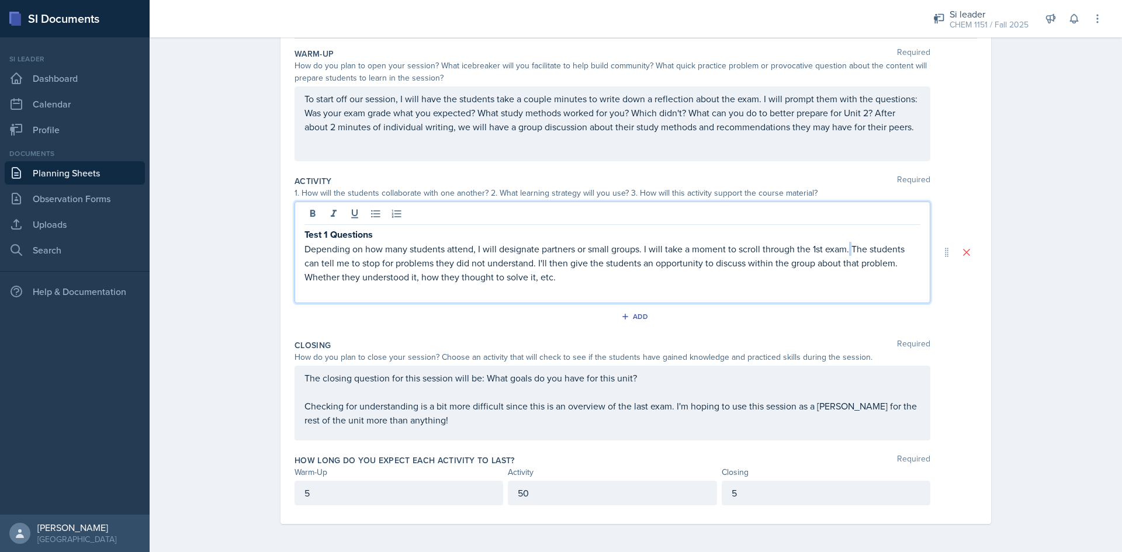
click at [848, 250] on p "Depending on how many students attend, I will designate partners or small group…" at bounding box center [612, 263] width 616 height 42
click at [848, 251] on p "Depending on how many students attend, I will designate partners or small group…" at bounding box center [612, 263] width 616 height 42
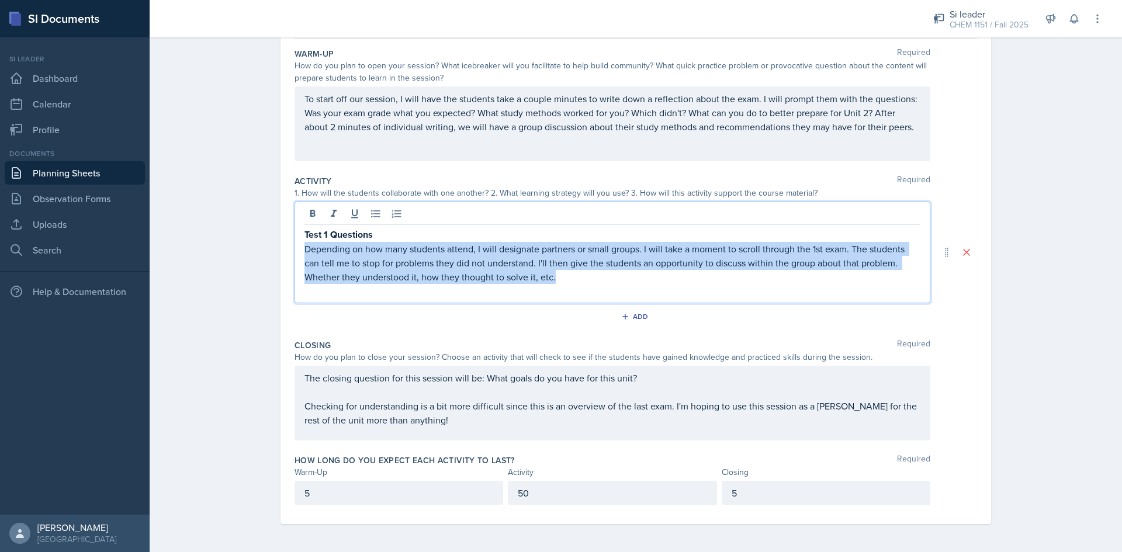
drag, startPoint x: 848, startPoint y: 251, endPoint x: 446, endPoint y: 258, distance: 402.7
click at [446, 258] on p "Depending on how many students attend, I will designate partners or small group…" at bounding box center [612, 263] width 616 height 42
click at [476, 259] on p "Depending on how many students attend, I will designate partners or small group…" at bounding box center [612, 263] width 616 height 42
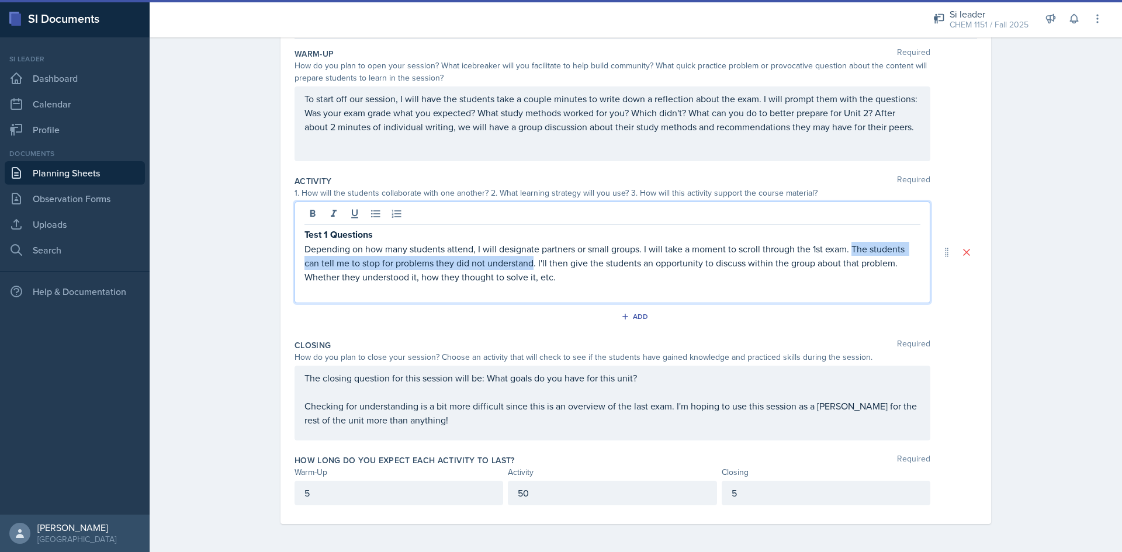
drag, startPoint x: 531, startPoint y: 264, endPoint x: 850, endPoint y: 252, distance: 319.2
click at [850, 252] on p "Depending on how many students attend, I will designate partners or small group…" at bounding box center [612, 263] width 616 height 42
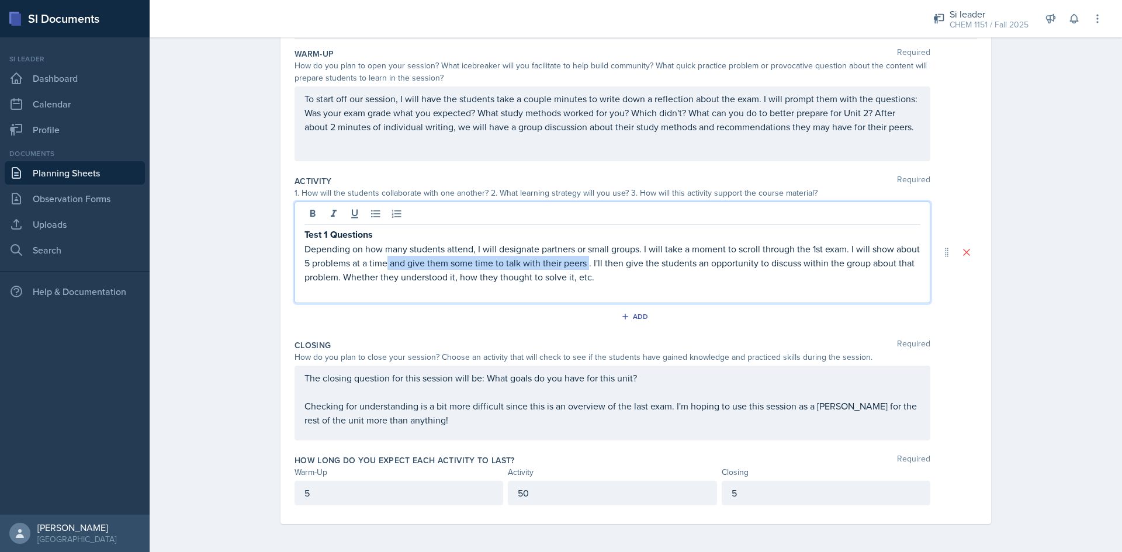
drag, startPoint x: 611, startPoint y: 264, endPoint x: 410, endPoint y: 266, distance: 200.4
click at [410, 266] on p "Depending on how many students attend, I will designate partners or small group…" at bounding box center [612, 263] width 616 height 42
click at [472, 280] on p "Depending on how many students attend, I will designate partners or small group…" at bounding box center [612, 263] width 616 height 42
click at [735, 269] on p "Depending on how many students attend, I will designate partners or small group…" at bounding box center [612, 263] width 616 height 42
click at [733, 266] on p "Depending on how many students attend, I will designate partners or small group…" at bounding box center [612, 263] width 616 height 42
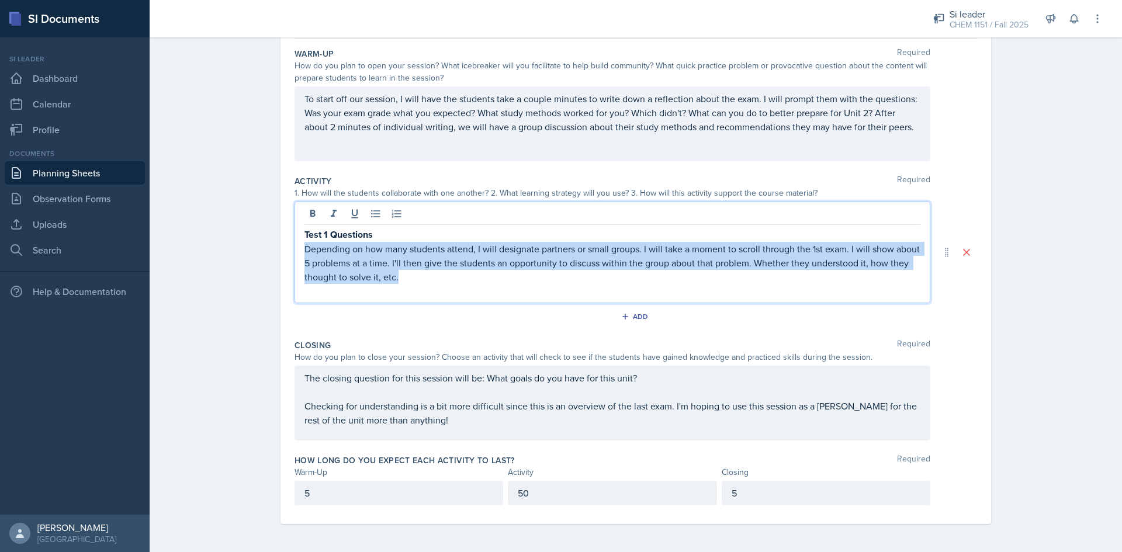
click at [735, 267] on p "Depending on how many students attend, I will designate partners or small group…" at bounding box center [612, 263] width 616 height 42
click at [732, 261] on p "Depending on how many students attend, I will designate partners or small group…" at bounding box center [612, 263] width 616 height 42
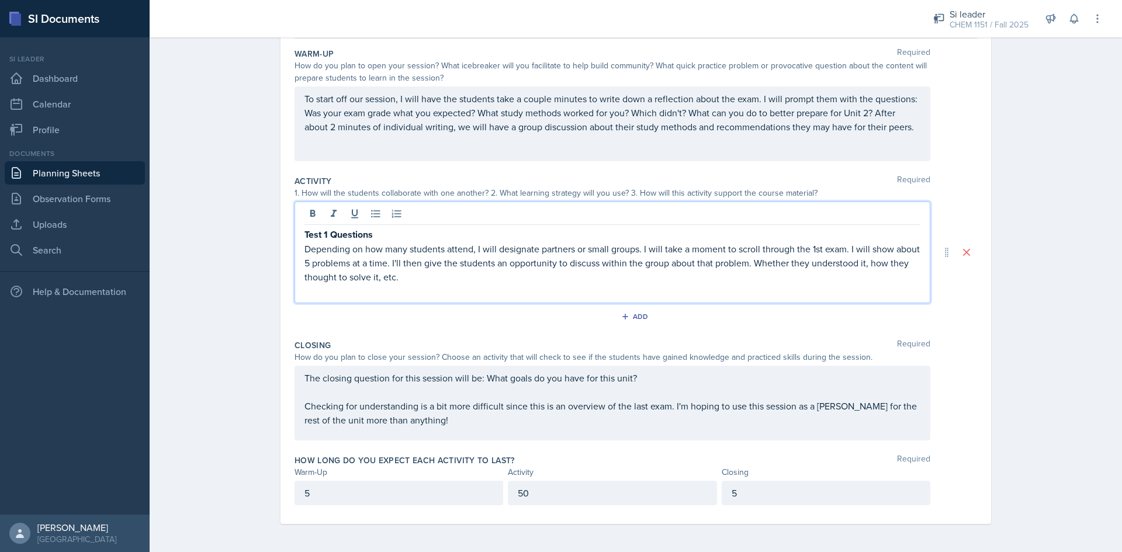
click at [735, 264] on p "Depending on how many students attend, I will designate partners or small group…" at bounding box center [612, 263] width 616 height 42
click at [775, 264] on p "Depending on how many students attend, I will designate partners or small group…" at bounding box center [612, 263] width 616 height 42
click at [487, 278] on p "Depending on how many students attend, I will designate partners or small group…" at bounding box center [612, 263] width 616 height 42
click at [415, 282] on p "Depending on how many students attend, I will designate partners or small group…" at bounding box center [612, 263] width 616 height 42
click at [1086, 309] on div "Planning Sheets [DATE] Planning Sheet Date [DATE] [DATE] 31 1 2 3 4 5 6 7 8 9 1…" at bounding box center [636, 237] width 972 height 632
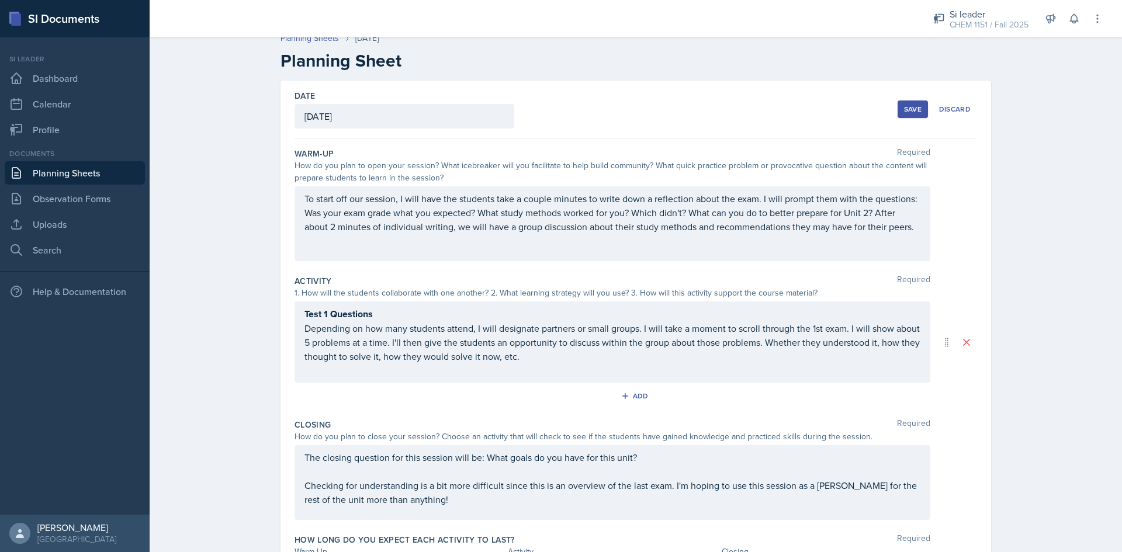
scroll to position [0, 0]
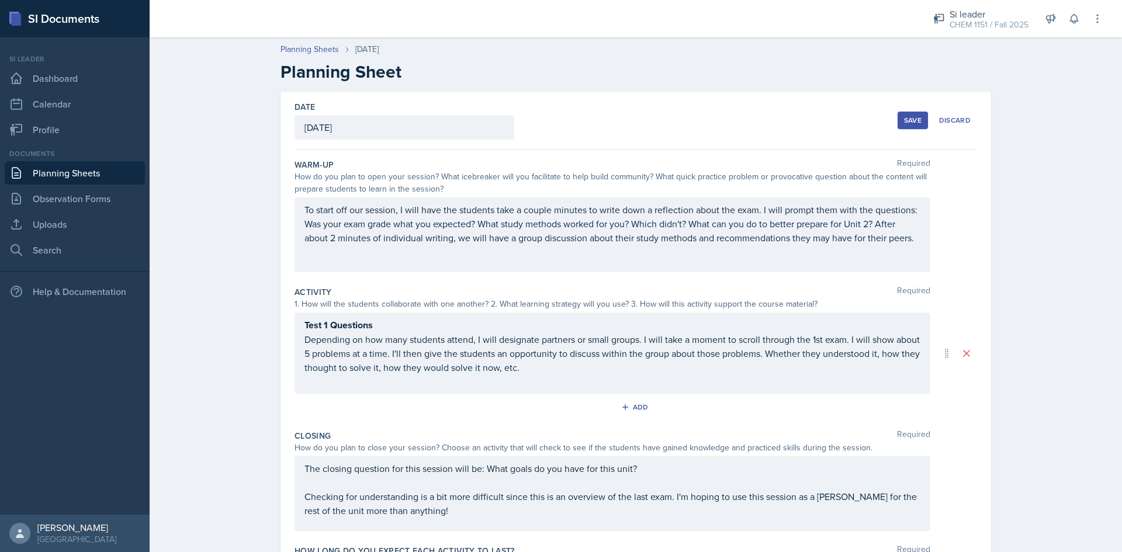
click at [909, 125] on button "Save" at bounding box center [913, 121] width 30 height 18
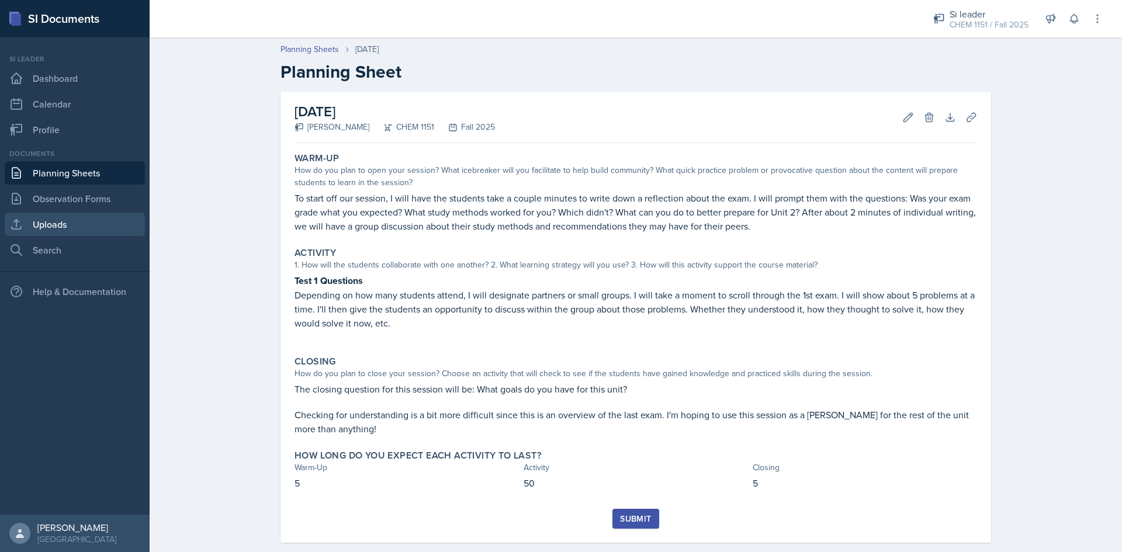
click at [54, 230] on link "Uploads" at bounding box center [75, 224] width 140 height 23
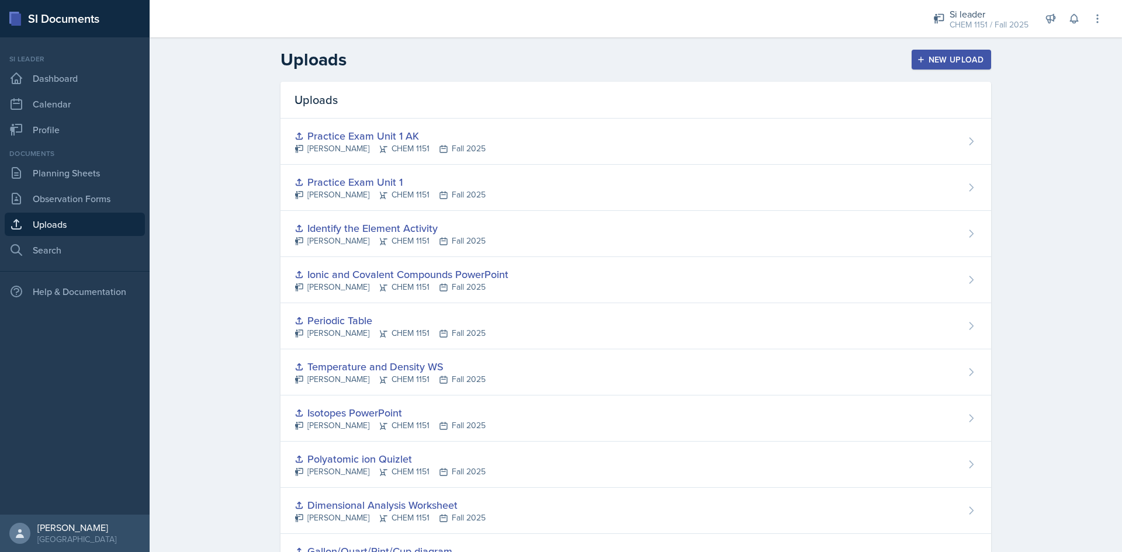
click at [985, 65] on button "New Upload" at bounding box center [952, 60] width 80 height 20
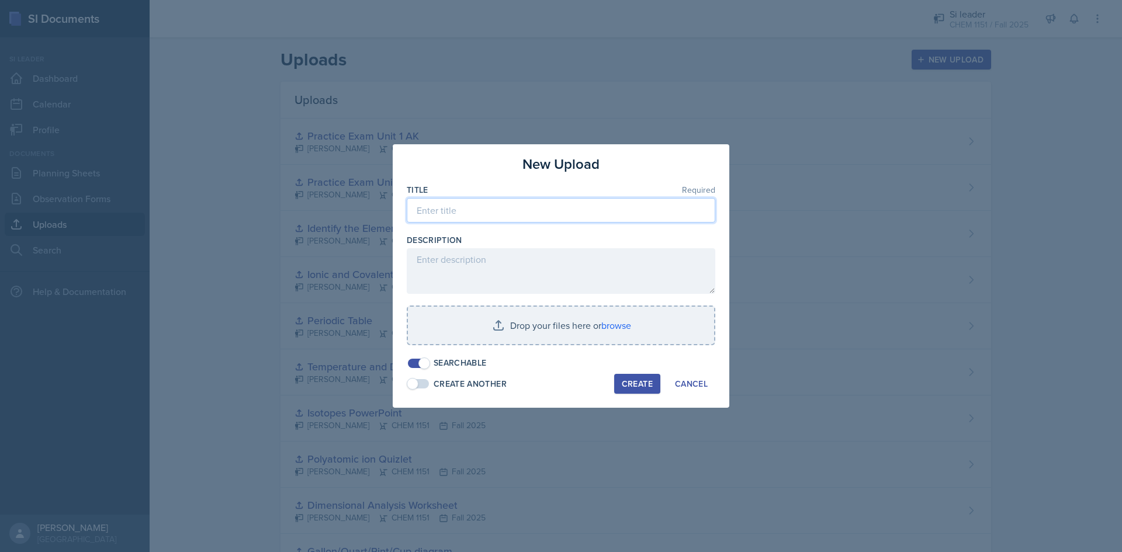
click at [487, 213] on input at bounding box center [561, 210] width 309 height 25
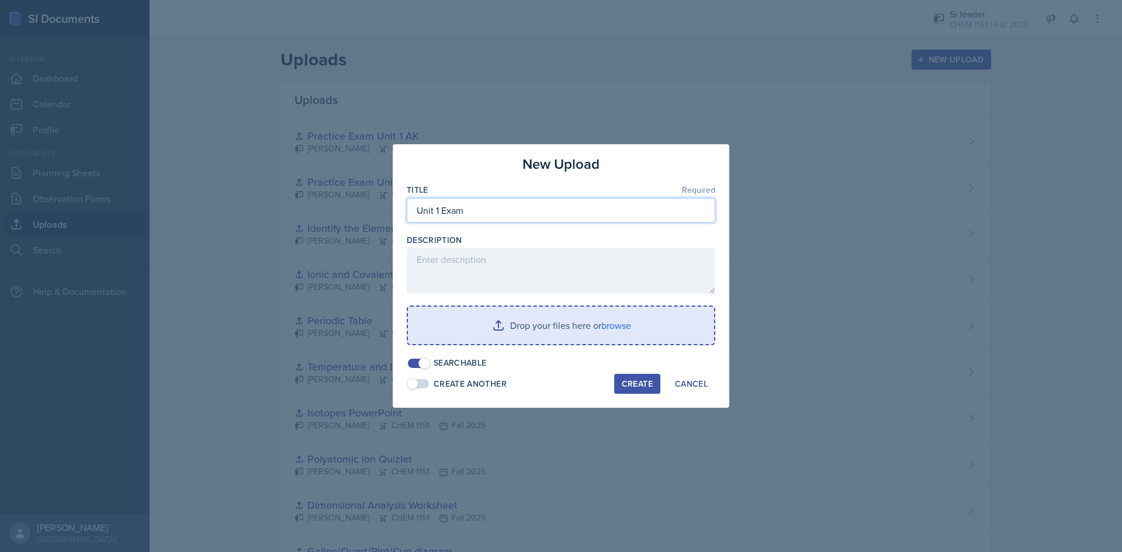
type input "Unit 1 Exam"
click at [518, 313] on input "file" at bounding box center [561, 325] width 306 height 37
click at [510, 321] on input "file" at bounding box center [561, 325] width 306 height 37
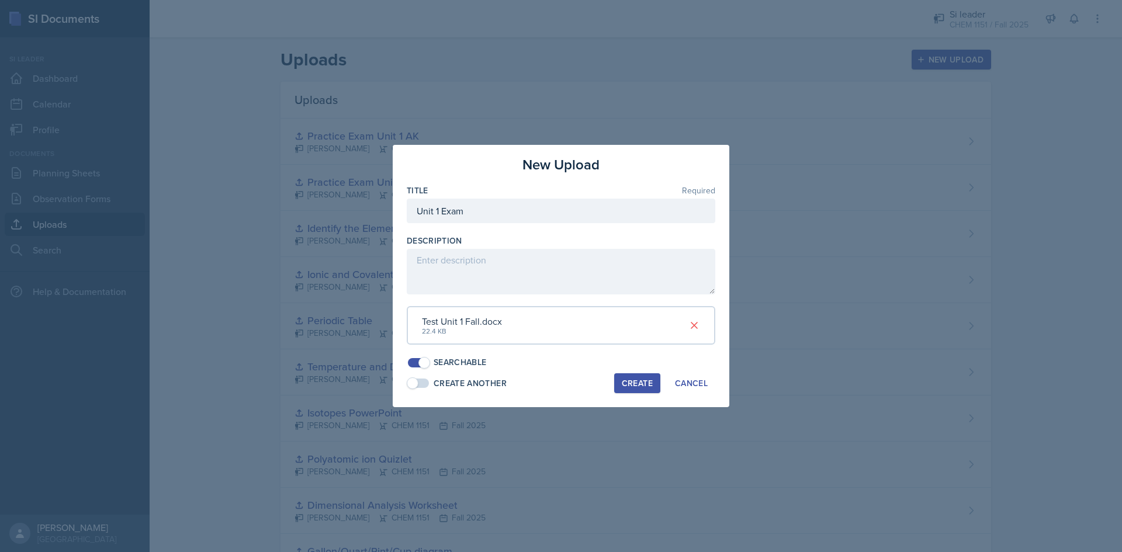
click at [642, 379] on div "Create" at bounding box center [637, 383] width 31 height 9
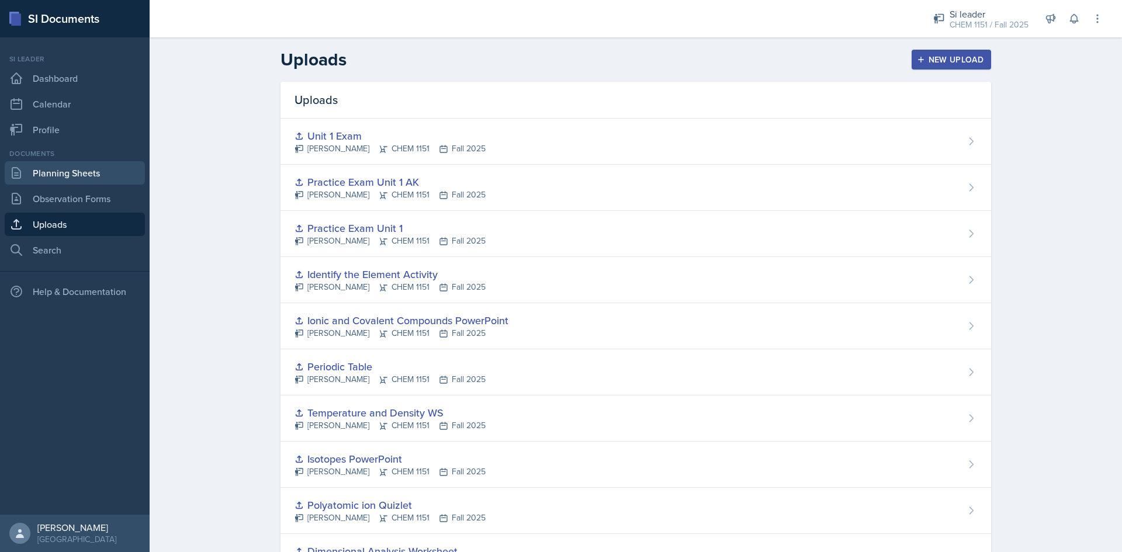
click at [40, 174] on link "Planning Sheets" at bounding box center [75, 172] width 140 height 23
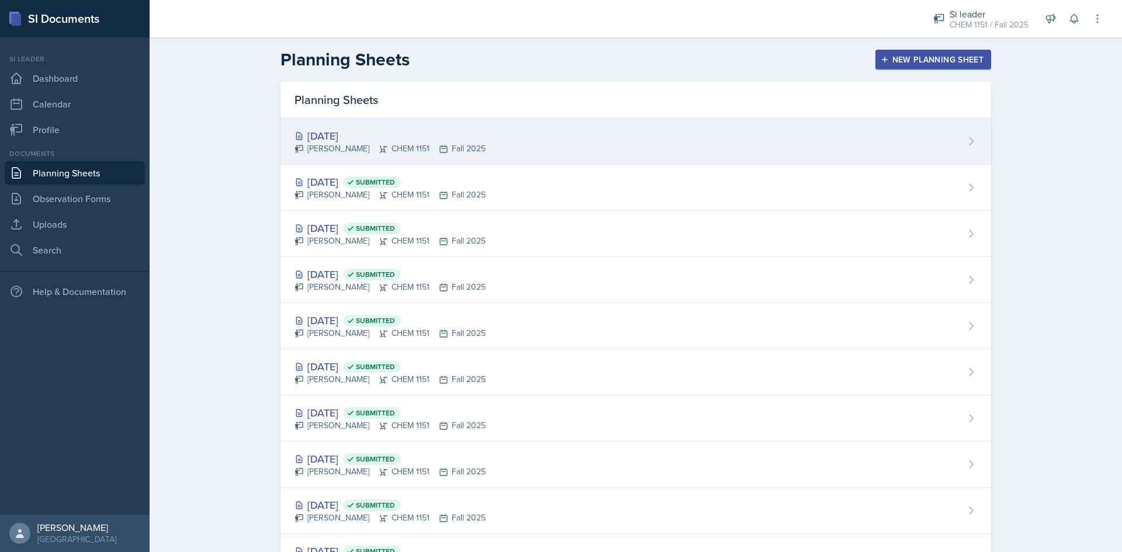
click at [530, 155] on div "[DATE] [PERSON_NAME] CHEM 1151 Fall 2025" at bounding box center [635, 142] width 711 height 46
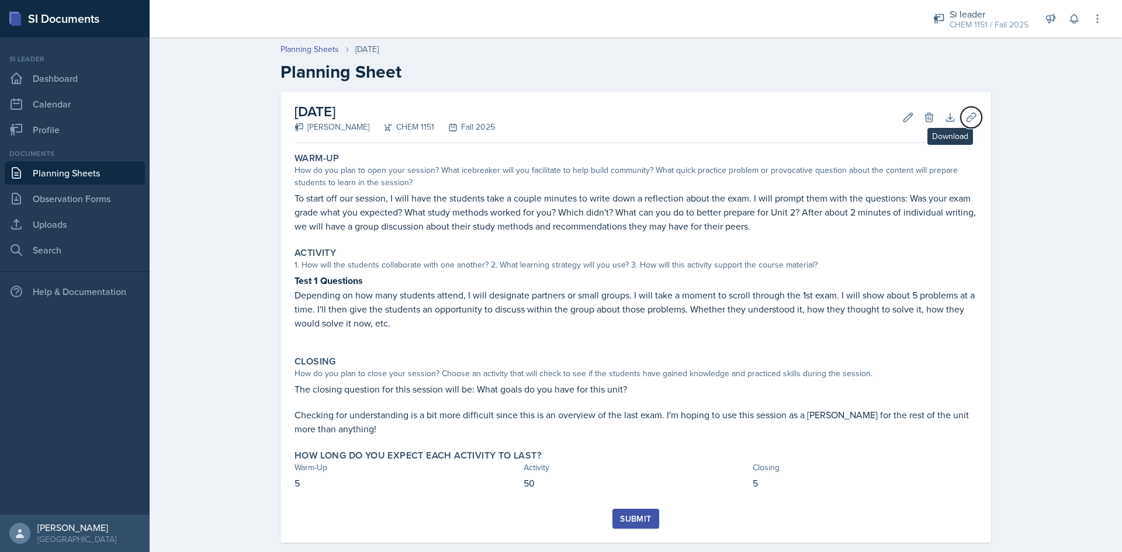
click at [972, 120] on button "Uploads" at bounding box center [971, 117] width 21 height 21
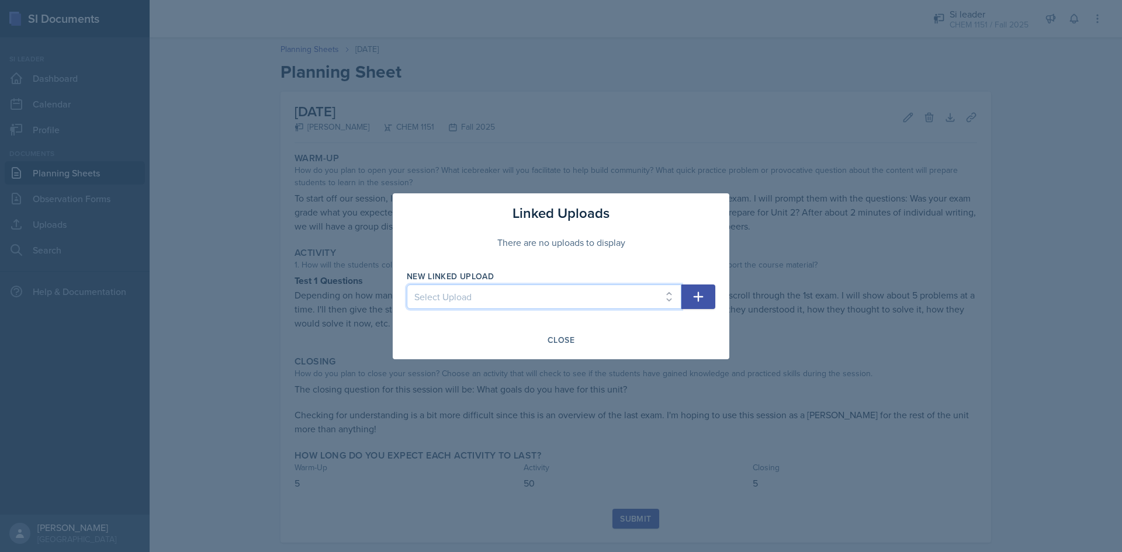
click at [436, 294] on select "Select Upload Physical and Chemical Worksheet Tap the Board Activity Sig Fig Re…" at bounding box center [544, 297] width 275 height 25
select select "b212463a-d88d-4358-b386-33861c49029b"
click at [407, 285] on select "Select Upload Physical and Chemical Worksheet Tap the Board Activity Sig Fig Re…" at bounding box center [544, 297] width 275 height 25
click at [698, 300] on icon "button" at bounding box center [699, 297] width 10 height 10
select select
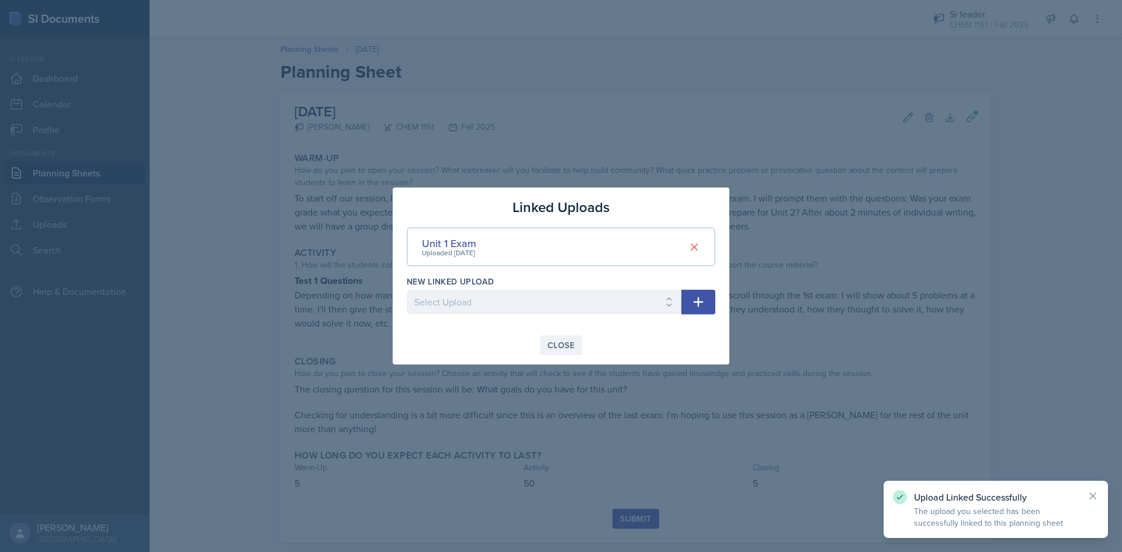
click at [577, 348] on button "Close" at bounding box center [561, 345] width 42 height 20
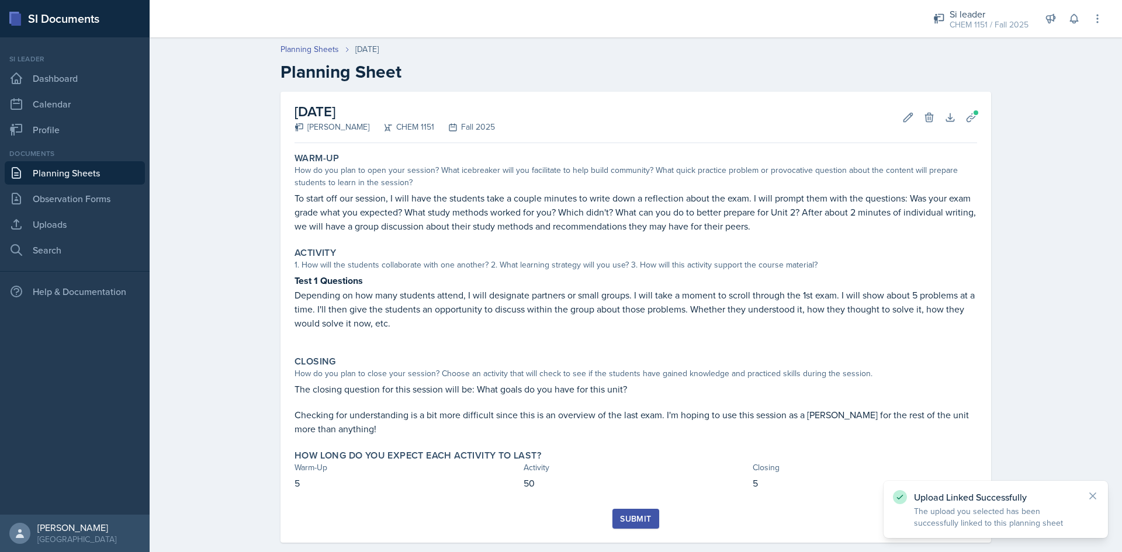
click at [635, 519] on div "Submit" at bounding box center [635, 518] width 31 height 9
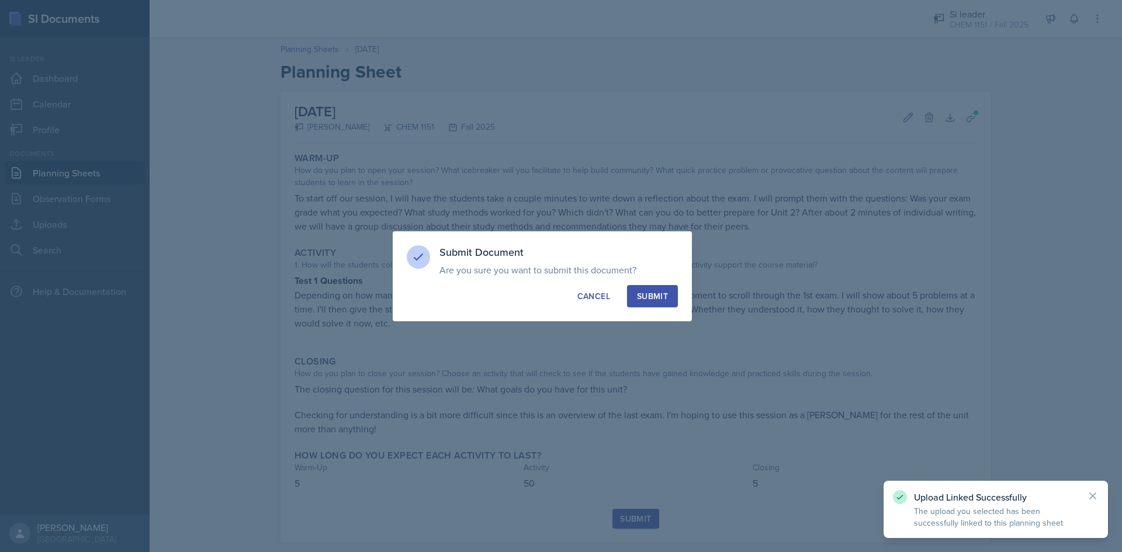
click at [659, 304] on button "Submit" at bounding box center [652, 296] width 51 height 22
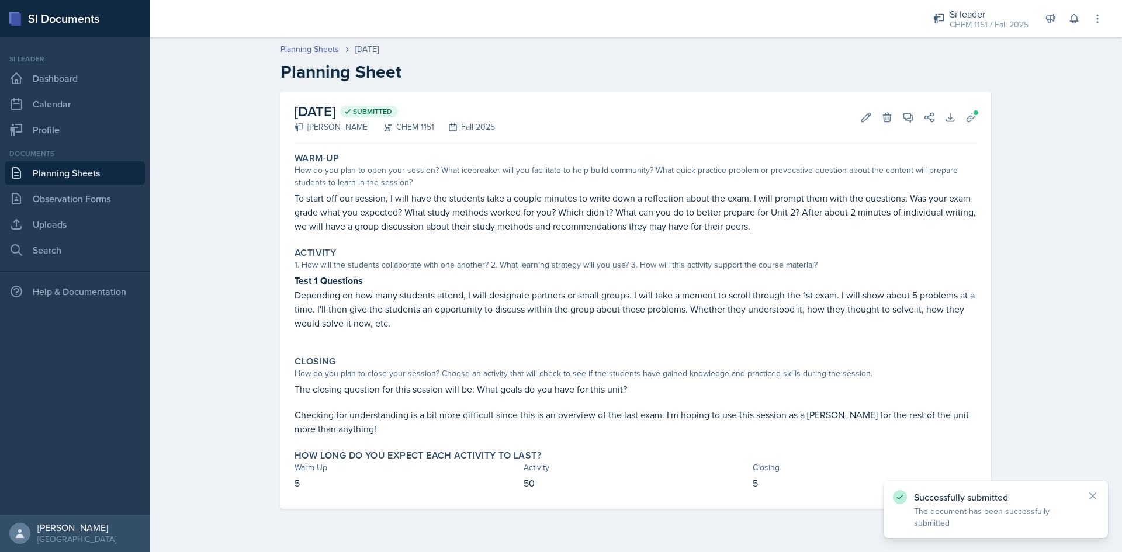
click at [122, 169] on link "Planning Sheets" at bounding box center [75, 172] width 140 height 23
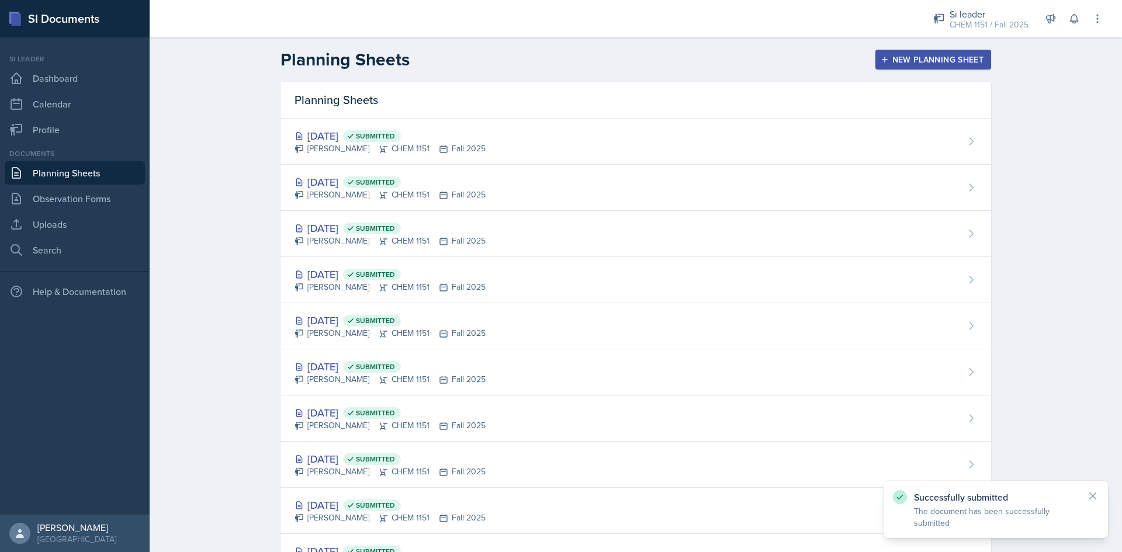
click at [944, 64] on div "New Planning Sheet" at bounding box center [933, 59] width 101 height 9
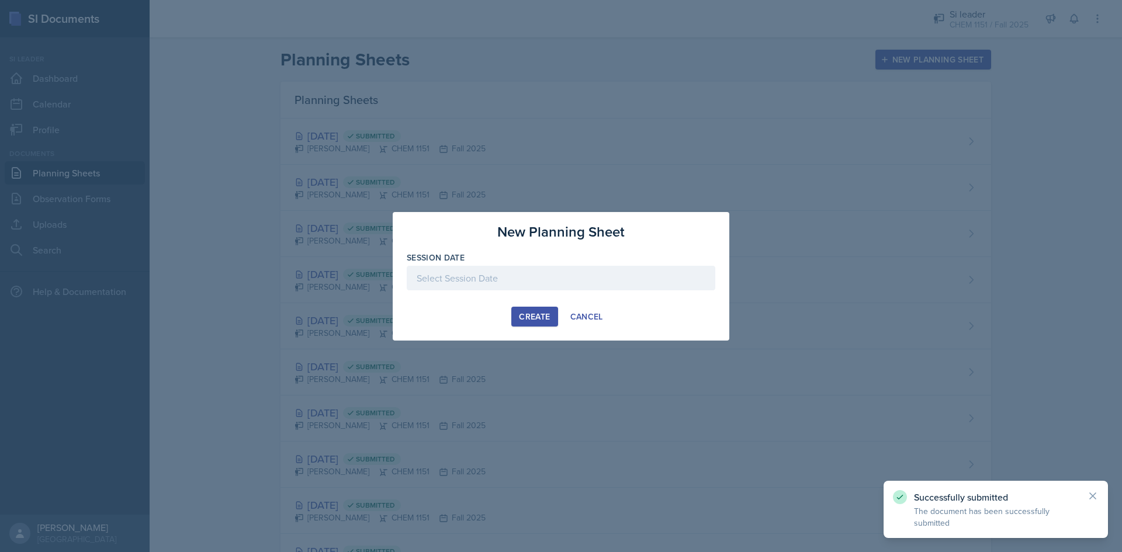
click at [533, 275] on div at bounding box center [561, 278] width 309 height 25
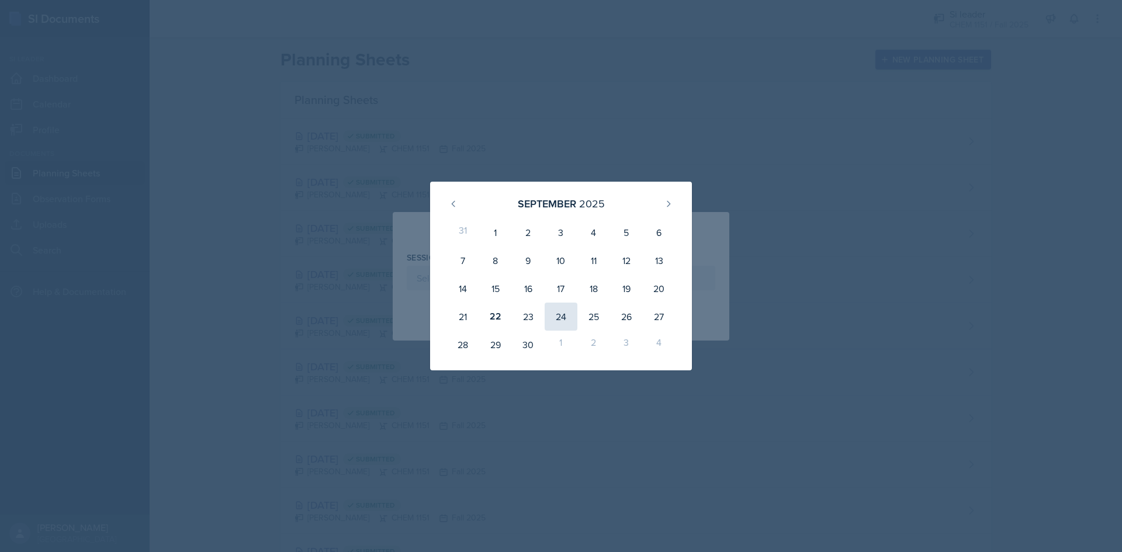
click at [557, 309] on div "24" at bounding box center [561, 317] width 33 height 28
type input "[DATE]"
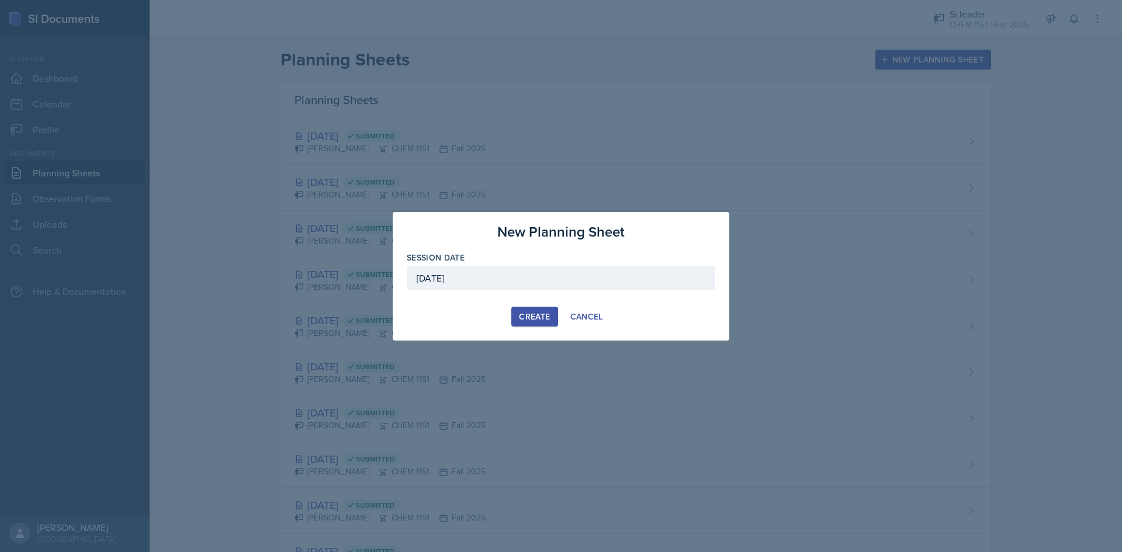
click at [546, 313] on div "Create" at bounding box center [534, 316] width 31 height 9
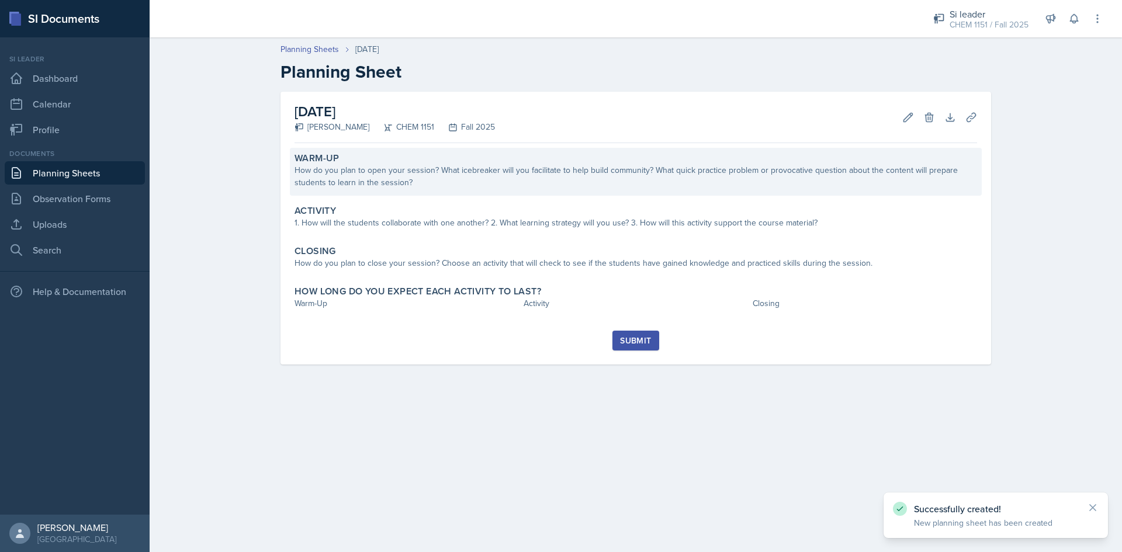
click at [496, 168] on div "How do you plan to open your session? What icebreaker will you facilitate to he…" at bounding box center [636, 176] width 683 height 25
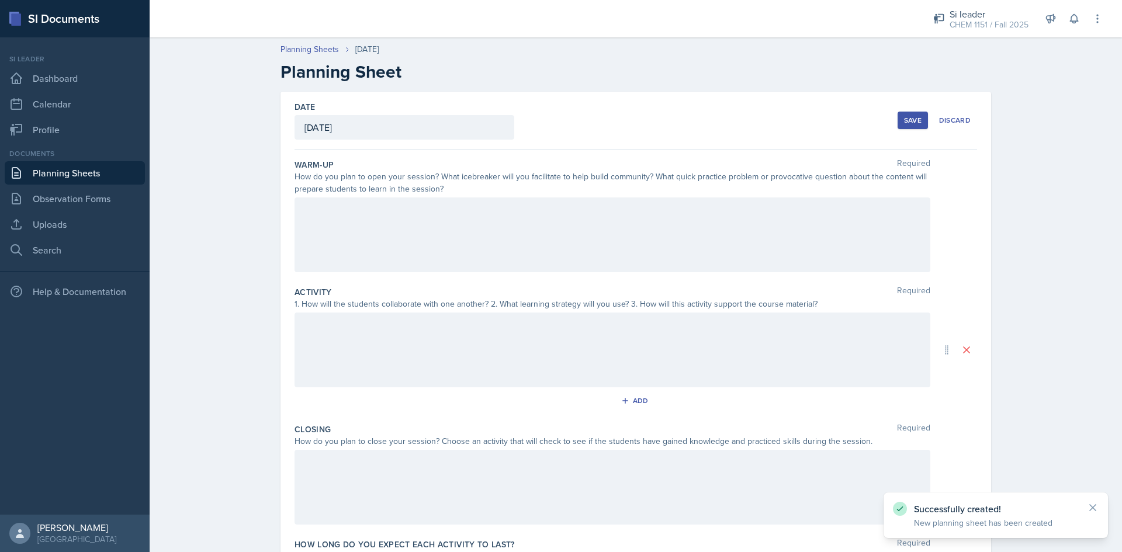
click at [539, 230] on div at bounding box center [613, 235] width 636 height 75
click at [1063, 138] on div "Planning Sheets [DATE] Planning Sheet Date [DATE] [DATE] 31 1 2 3 4 5 6 7 8 9 1…" at bounding box center [636, 334] width 972 height 605
click at [719, 221] on div at bounding box center [613, 235] width 636 height 75
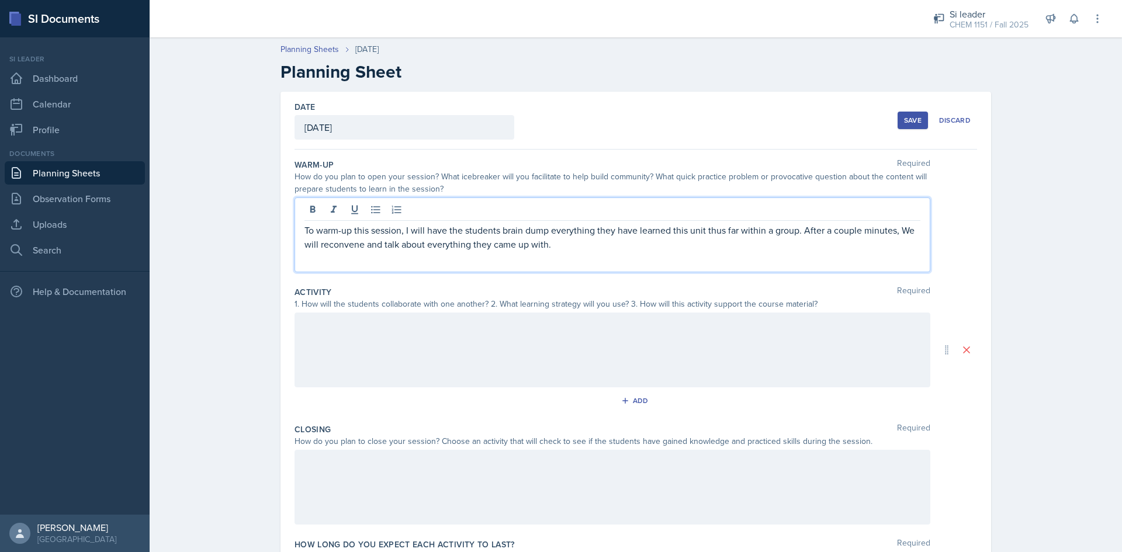
click at [437, 378] on div at bounding box center [613, 350] width 636 height 75
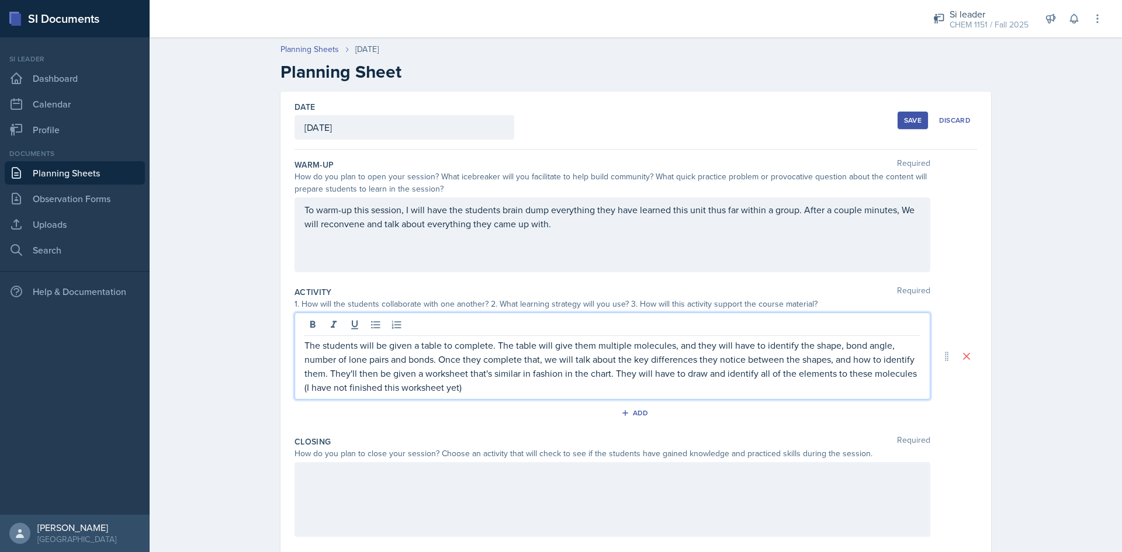
click at [501, 442] on div "Closing Required" at bounding box center [636, 442] width 683 height 12
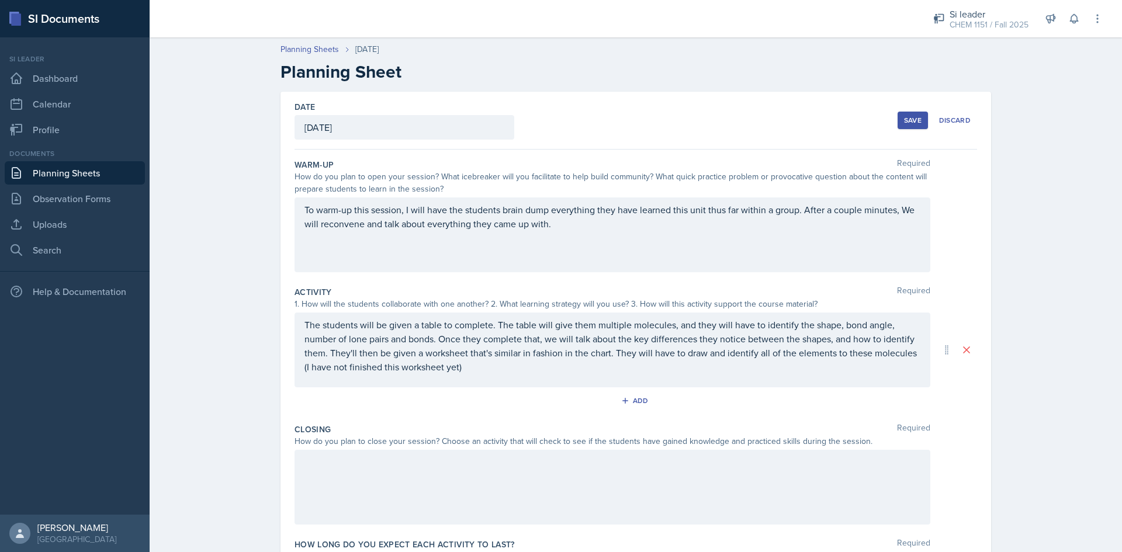
click at [504, 465] on div at bounding box center [613, 487] width 636 height 75
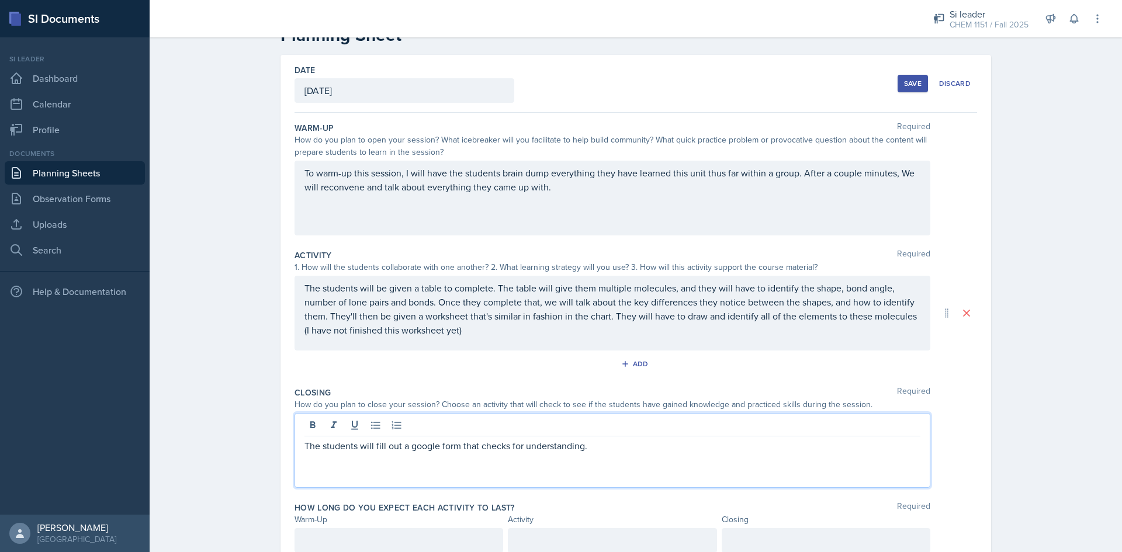
scroll to position [84, 0]
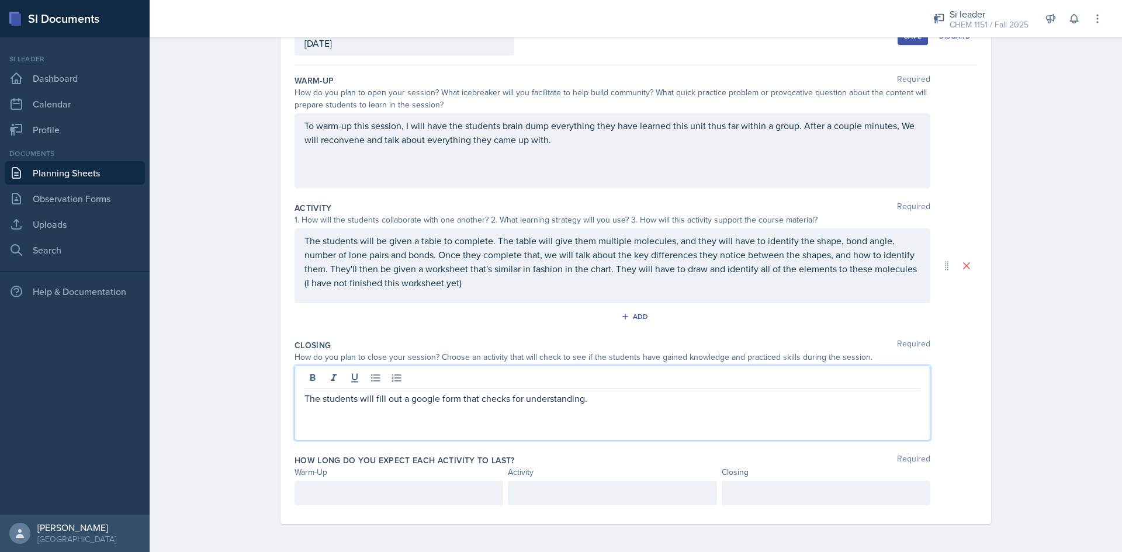
click at [381, 497] on p at bounding box center [398, 493] width 189 height 14
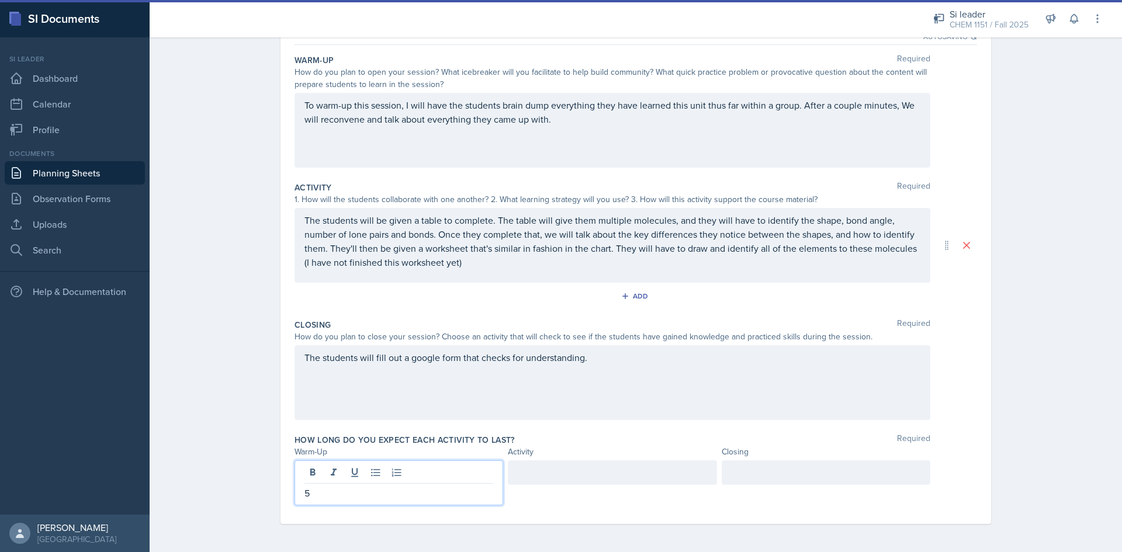
click at [545, 488] on div at bounding box center [612, 482] width 209 height 45
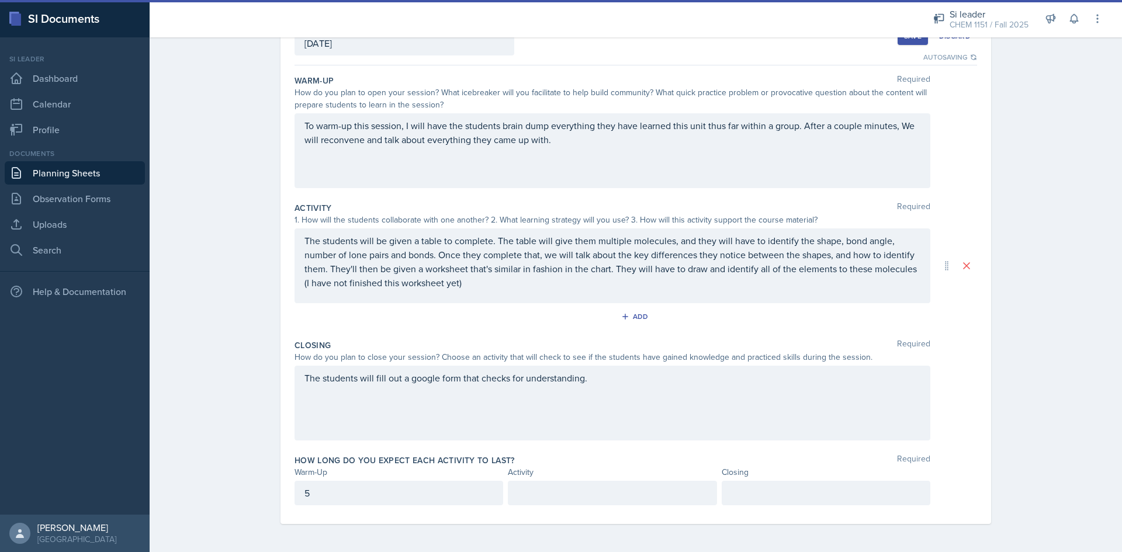
click at [546, 480] on div "How long do you expect each activity to last? Required Warm-Up Activity Closing…" at bounding box center [636, 482] width 683 height 65
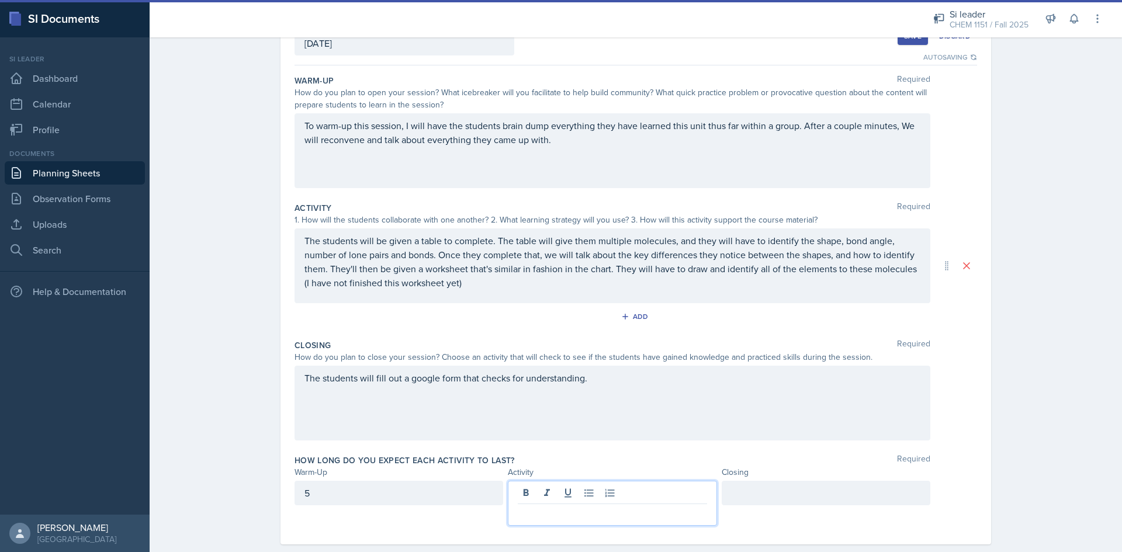
click at [545, 507] on p at bounding box center [612, 514] width 189 height 14
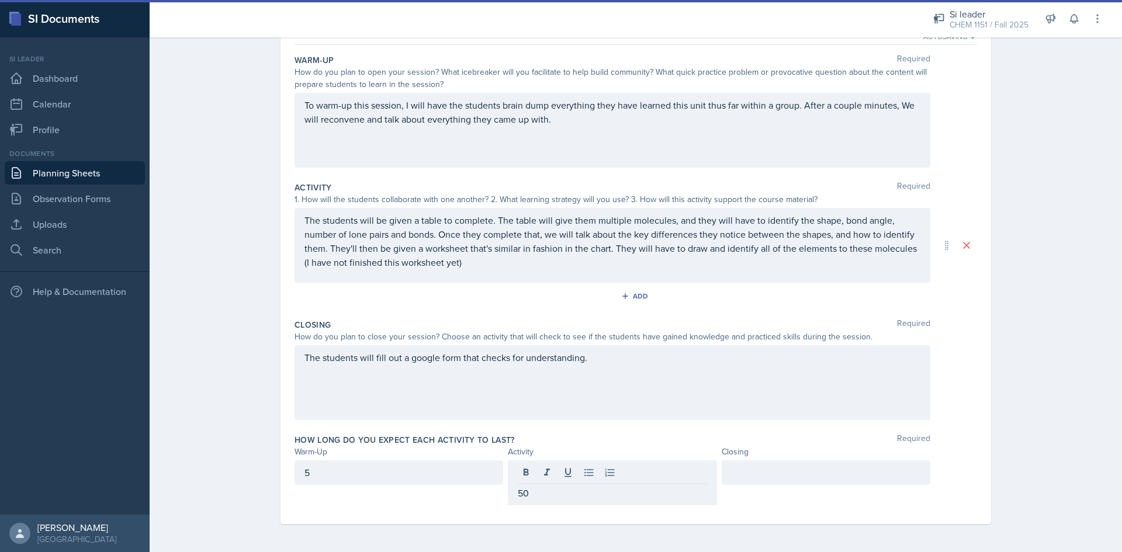
click at [775, 466] on div at bounding box center [826, 472] width 209 height 25
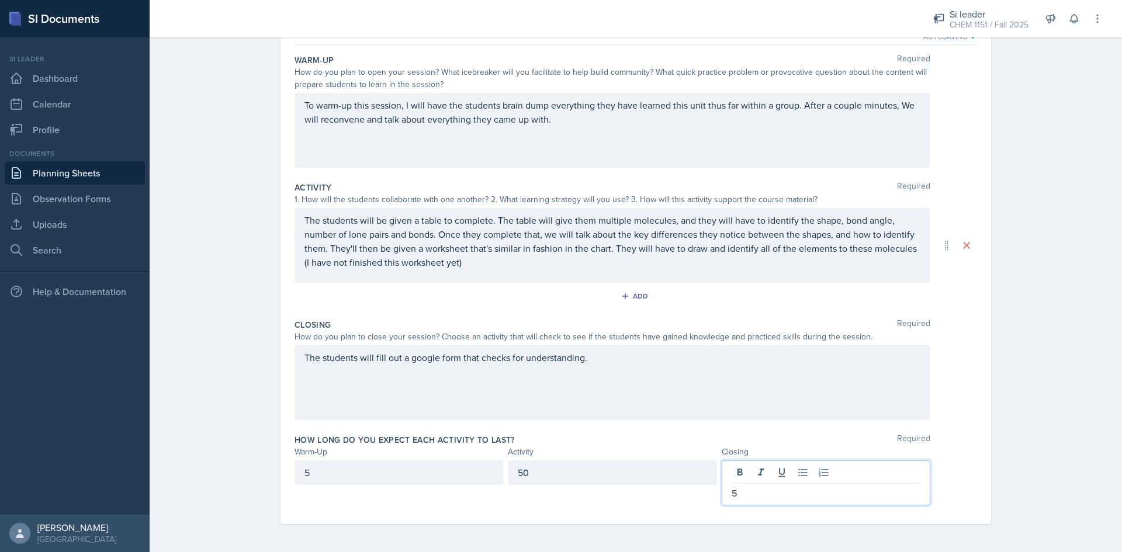
click at [264, 69] on div "Date [DATE] [DATE] 31 1 2 3 4 5 6 7 8 9 10 11 12 13 14 15 16 17 18 19 20 21 22 …" at bounding box center [636, 269] width 748 height 565
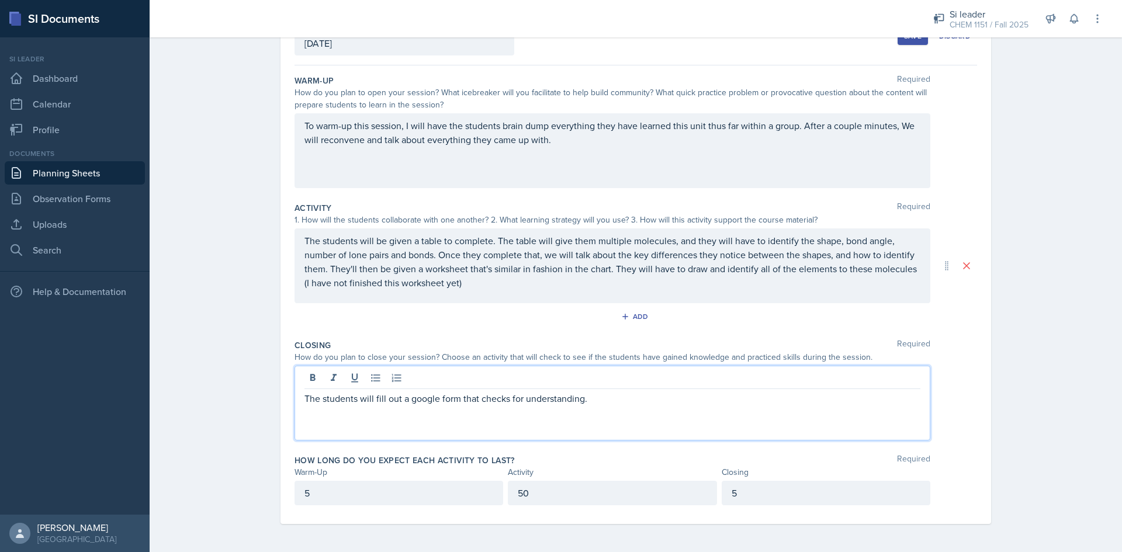
click at [621, 382] on div "The students will fill out a google form that checks for understanding." at bounding box center [613, 403] width 636 height 75
click at [1023, 167] on div "Planning Sheets [DATE] Planning Sheet Date [DATE] [DATE] 31 1 2 3 4 5 6 7 8 9 1…" at bounding box center [636, 249] width 972 height 605
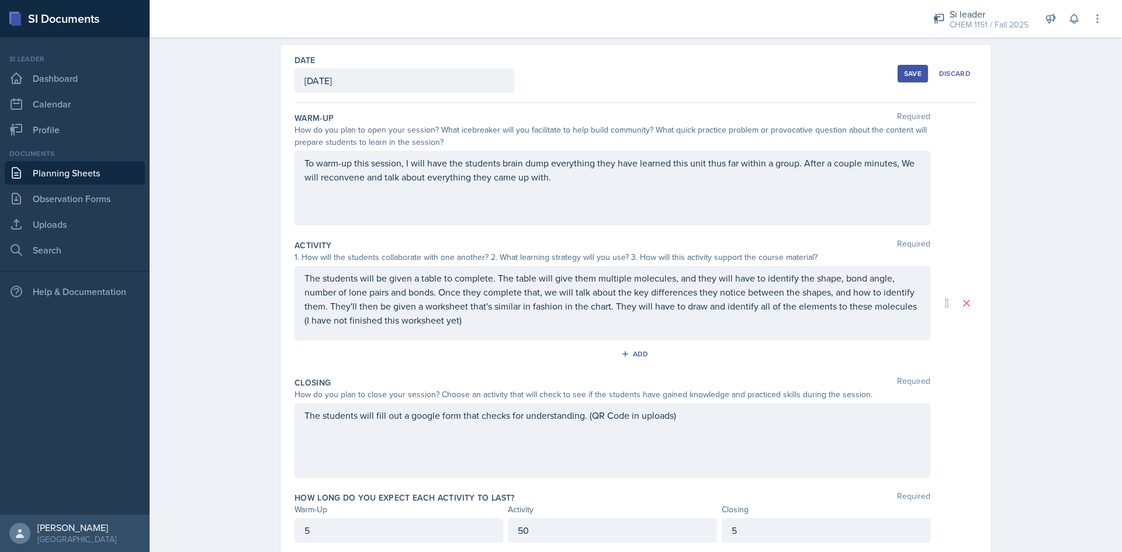
scroll to position [0, 0]
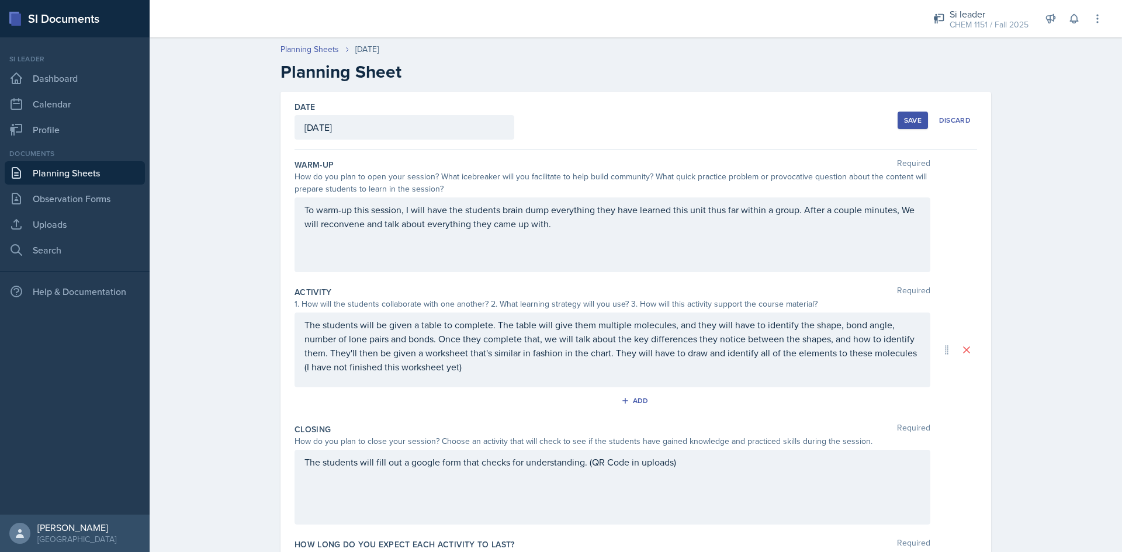
click at [910, 125] on button "Save" at bounding box center [913, 121] width 30 height 18
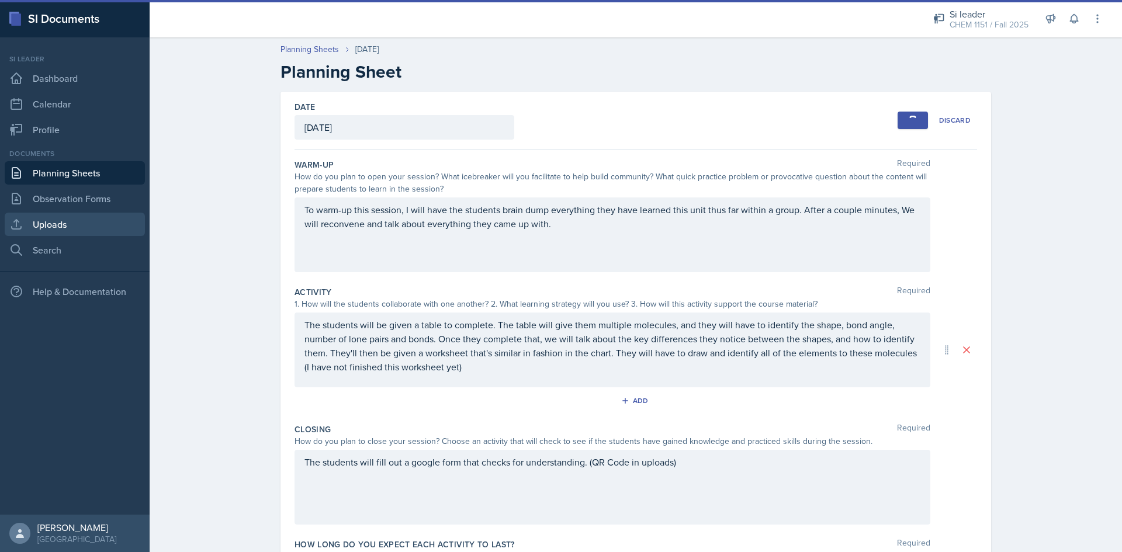
click at [55, 227] on link "Uploads" at bounding box center [75, 224] width 140 height 23
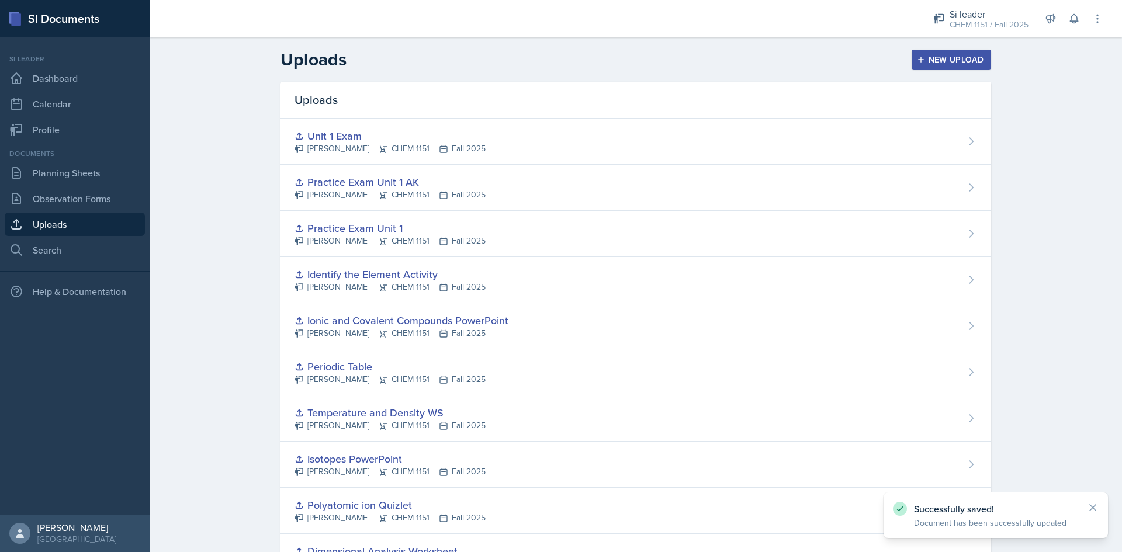
click at [974, 56] on div "New Upload" at bounding box center [951, 59] width 65 height 9
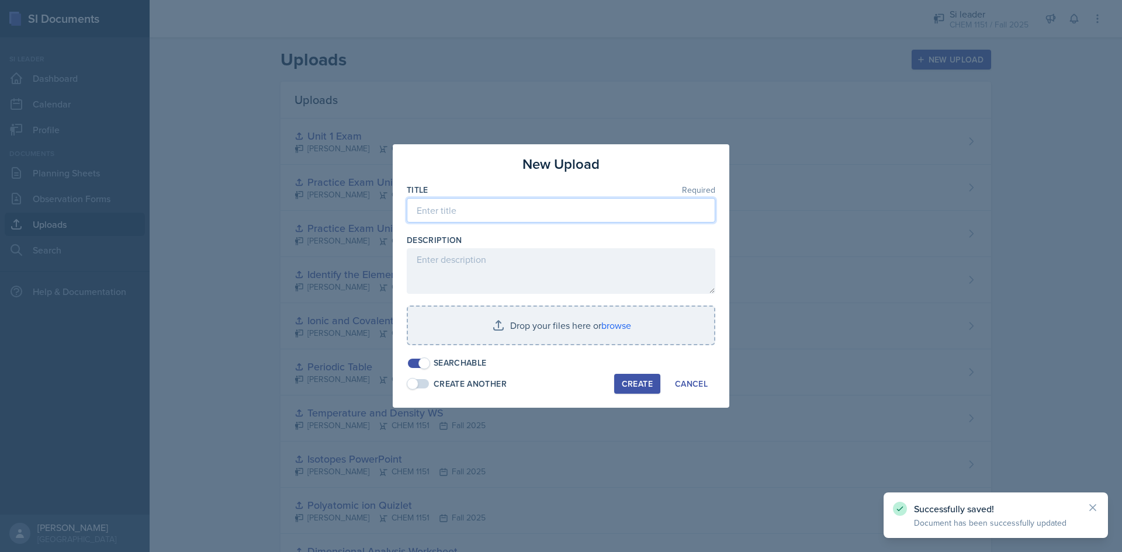
click at [519, 203] on input at bounding box center [561, 210] width 309 height 25
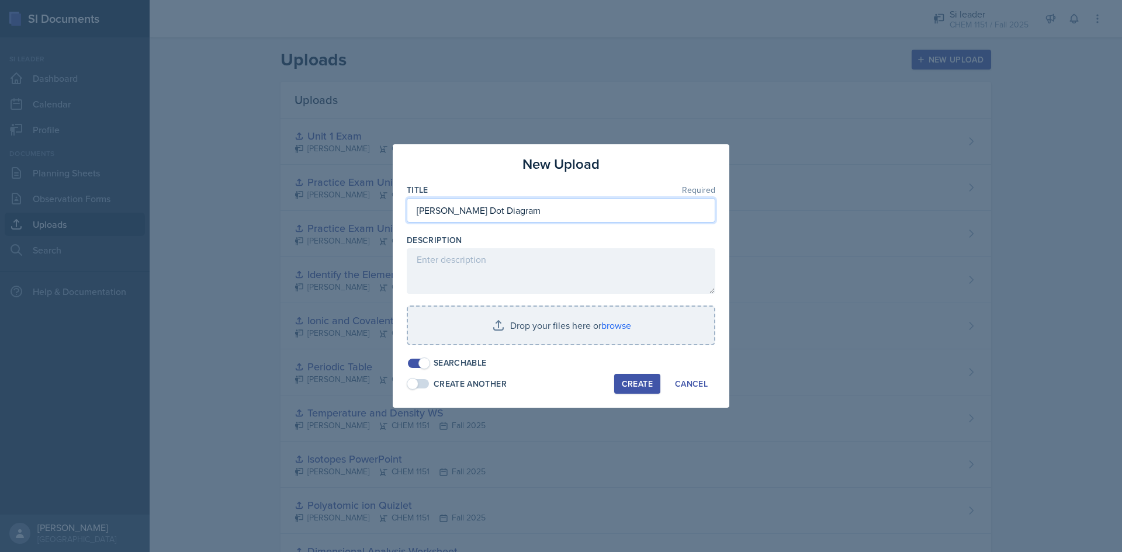
drag, startPoint x: 526, startPoint y: 217, endPoint x: 539, endPoint y: 215, distance: 13.1
click at [527, 218] on input "[PERSON_NAME] Dot Diagram" at bounding box center [561, 210] width 309 height 25
click at [571, 213] on input "[PERSON_NAME] Dot Diagram" at bounding box center [561, 210] width 309 height 25
click at [538, 210] on input "[PERSON_NAME] Dot Diagram" at bounding box center [561, 210] width 309 height 25
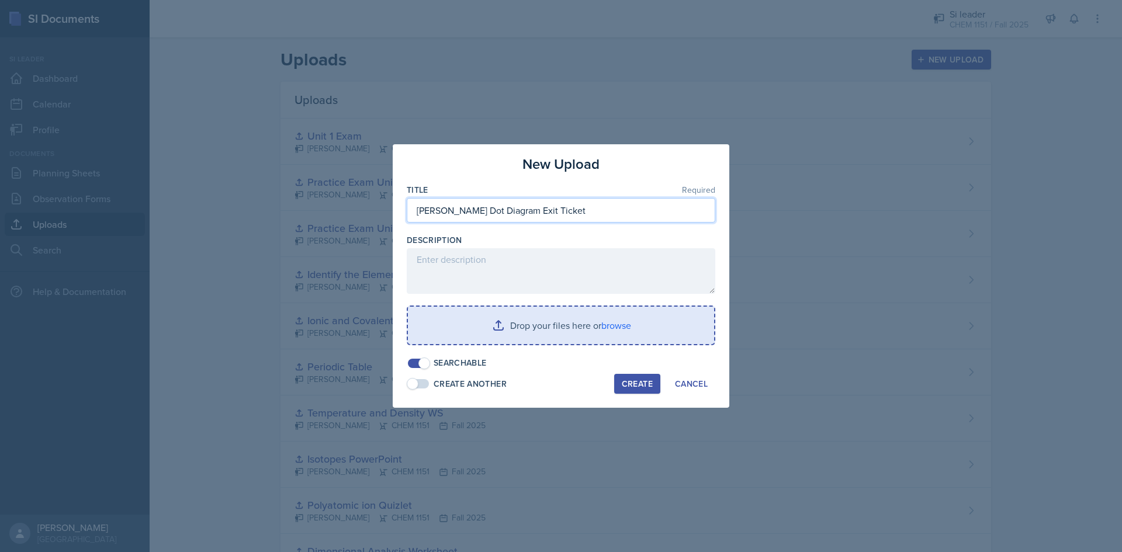
type input "[PERSON_NAME] Dot Diagram Exit Ticket"
click at [587, 334] on input "file" at bounding box center [561, 325] width 306 height 37
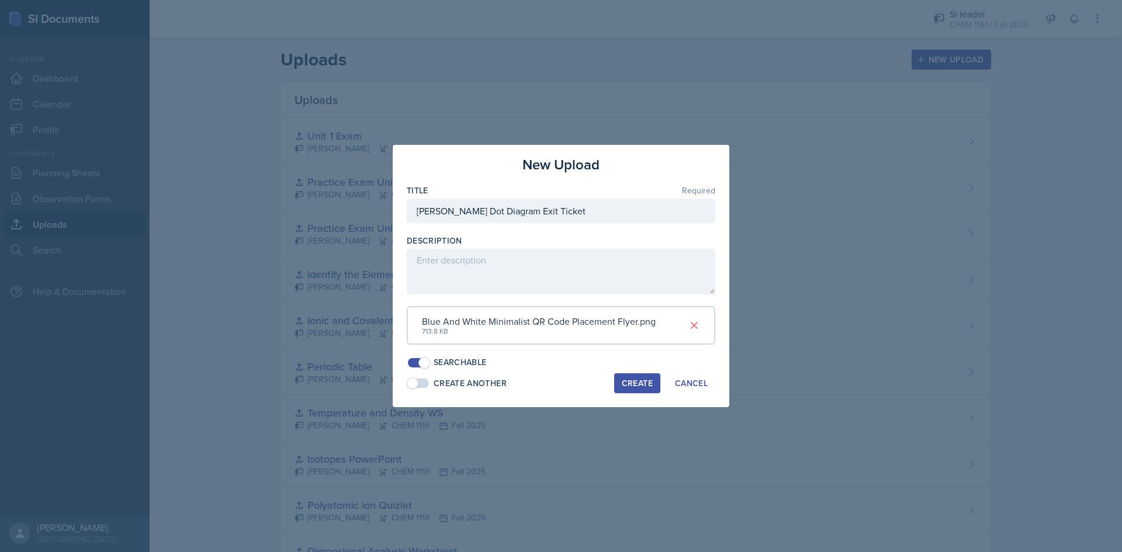
click at [653, 384] on button "Create" at bounding box center [637, 383] width 46 height 20
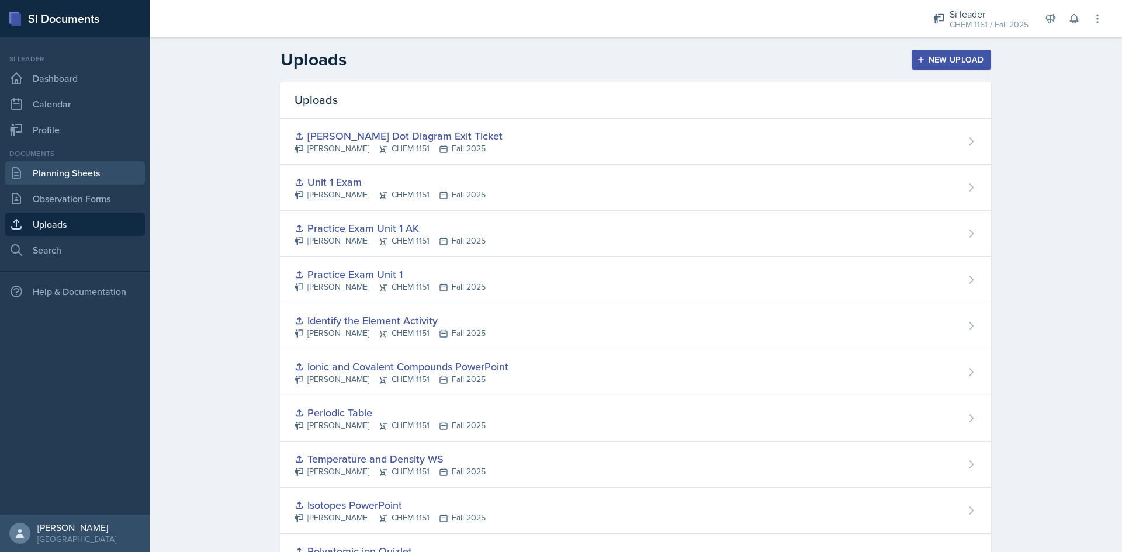
click at [106, 169] on link "Planning Sheets" at bounding box center [75, 172] width 140 height 23
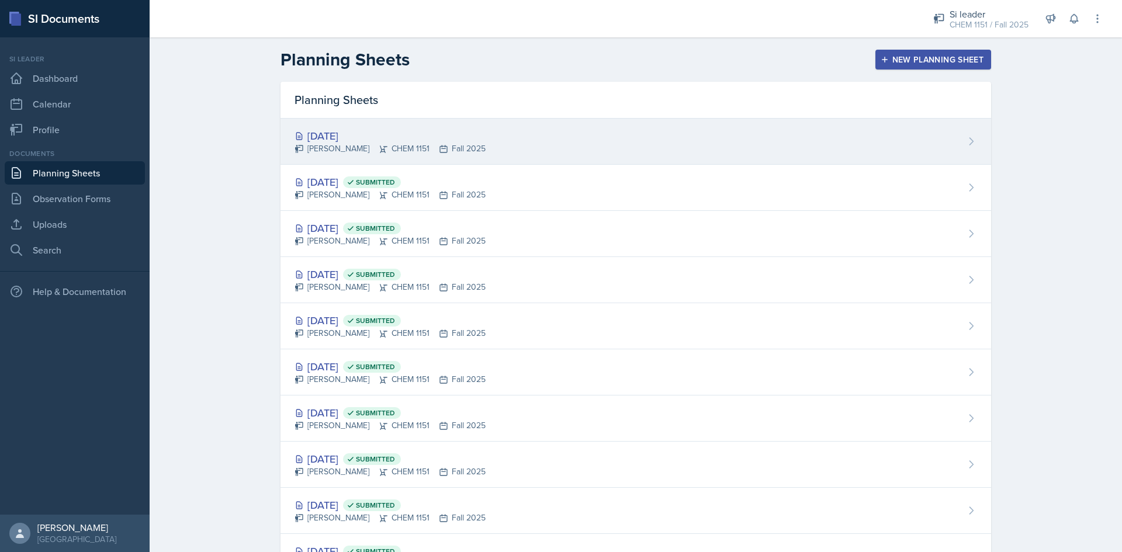
click at [855, 142] on div "[DATE] [PERSON_NAME] CHEM 1151 Fall 2025" at bounding box center [635, 142] width 711 height 46
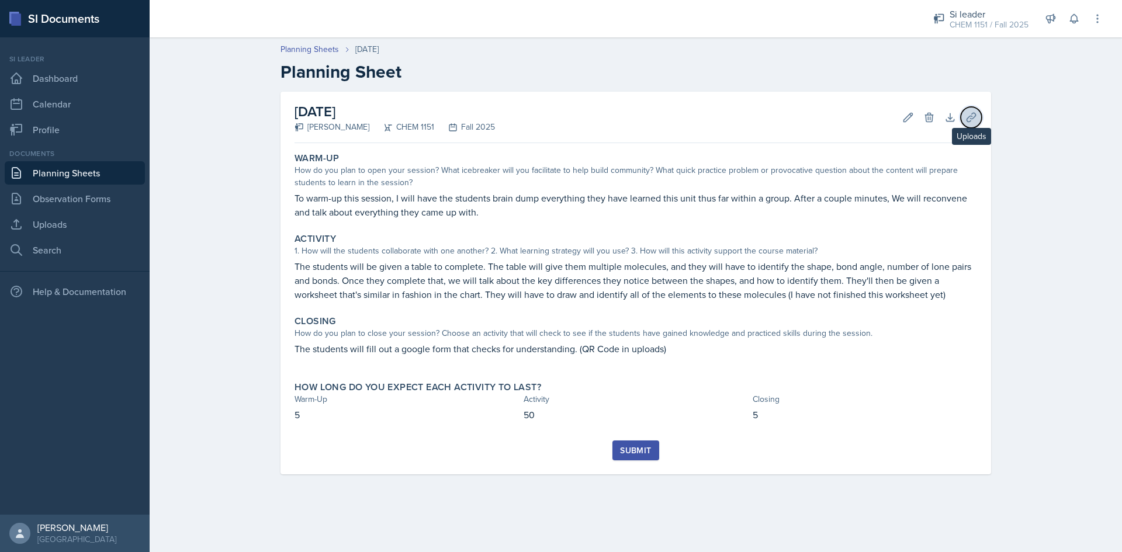
click at [977, 113] on button "Uploads" at bounding box center [971, 117] width 21 height 21
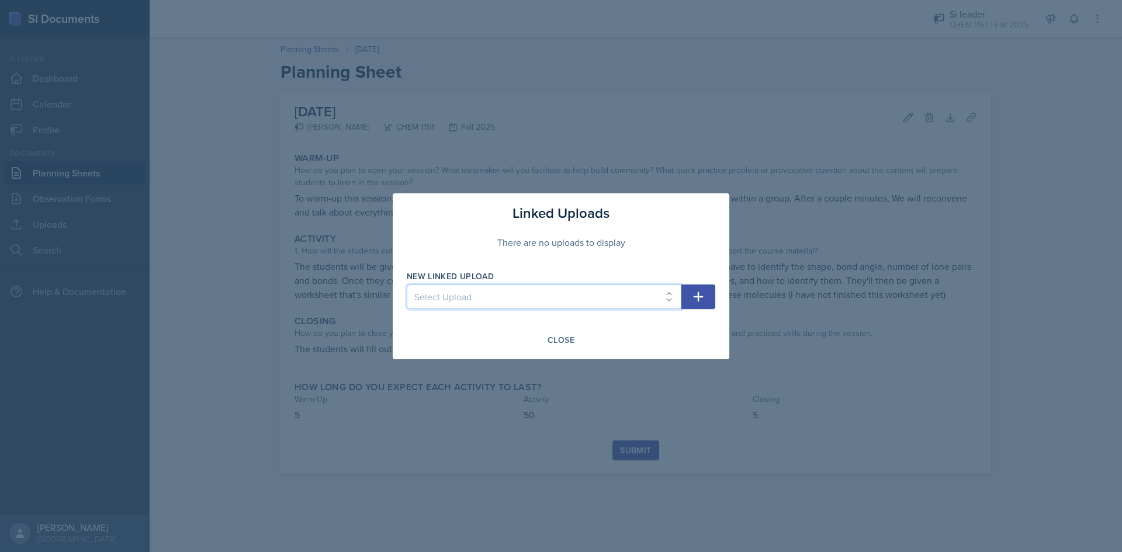
click at [545, 293] on select "Select Upload Physical and Chemical Worksheet Tap the Board Activity Sig Fig Re…" at bounding box center [544, 297] width 275 height 25
click at [561, 285] on select "Select Upload Physical and Chemical Worksheet Tap the Board Activity Sig Fig Re…" at bounding box center [544, 297] width 275 height 25
select select "5555d3ab-ad7d-424a-89ba-dc1970773e37"
click at [407, 285] on select "Select Upload Physical and Chemical Worksheet Tap the Board Activity Sig Fig Re…" at bounding box center [544, 297] width 275 height 25
click at [701, 300] on icon "button" at bounding box center [698, 297] width 14 height 14
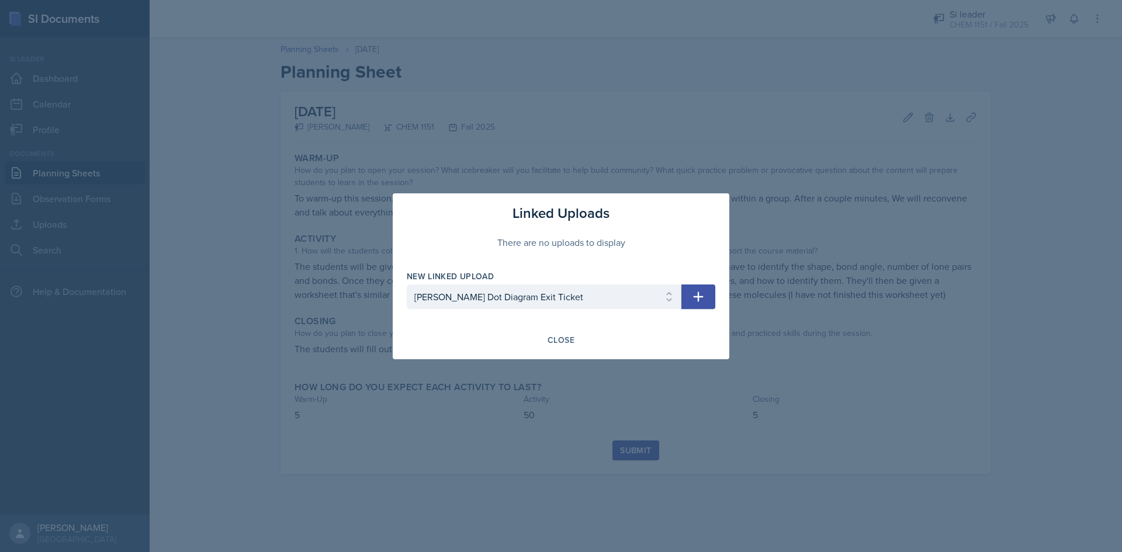
select select
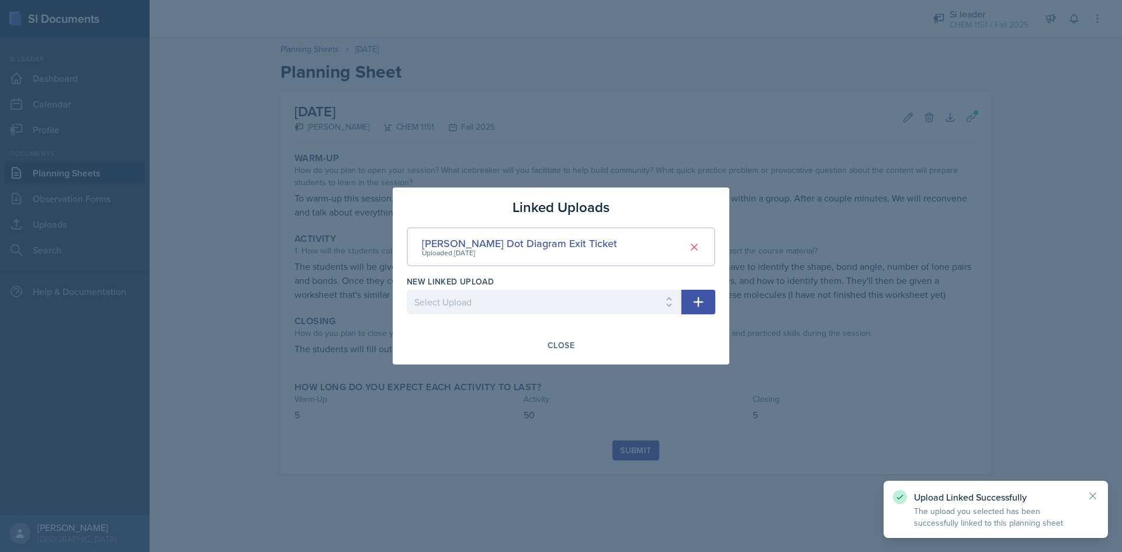
click at [810, 303] on div at bounding box center [561, 276] width 1122 height 552
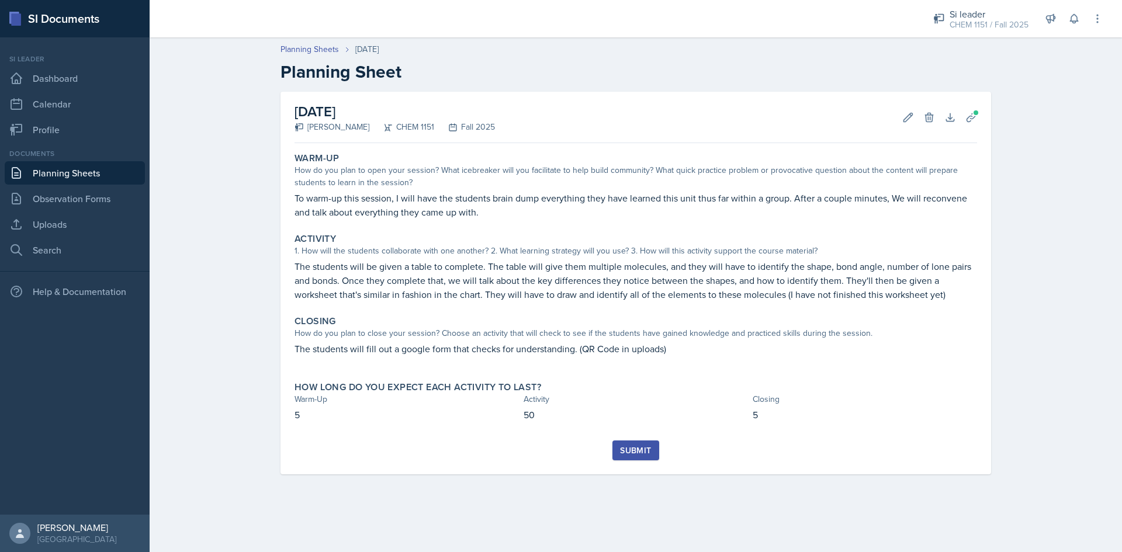
click at [1096, 211] on div "Planning Sheets [DATE] Planning Sheet [DATE] [PERSON_NAME] CHEM 1151 Fall 2025 …" at bounding box center [636, 267] width 972 height 471
click at [643, 452] on div "Submit" at bounding box center [635, 450] width 31 height 9
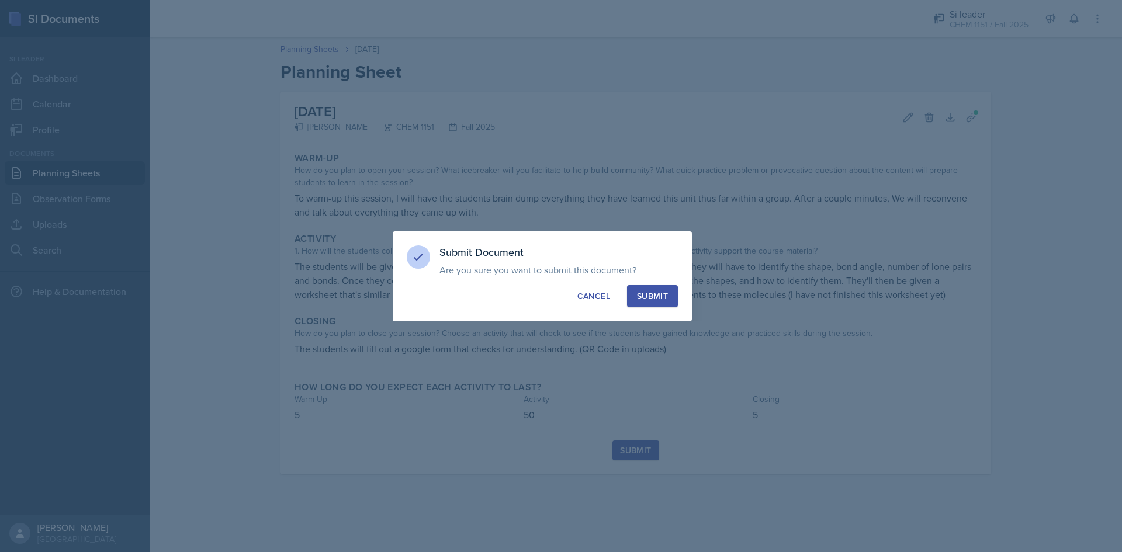
click at [656, 297] on div "Submit" at bounding box center [652, 296] width 31 height 12
